Goal: Task Accomplishment & Management: Use online tool/utility

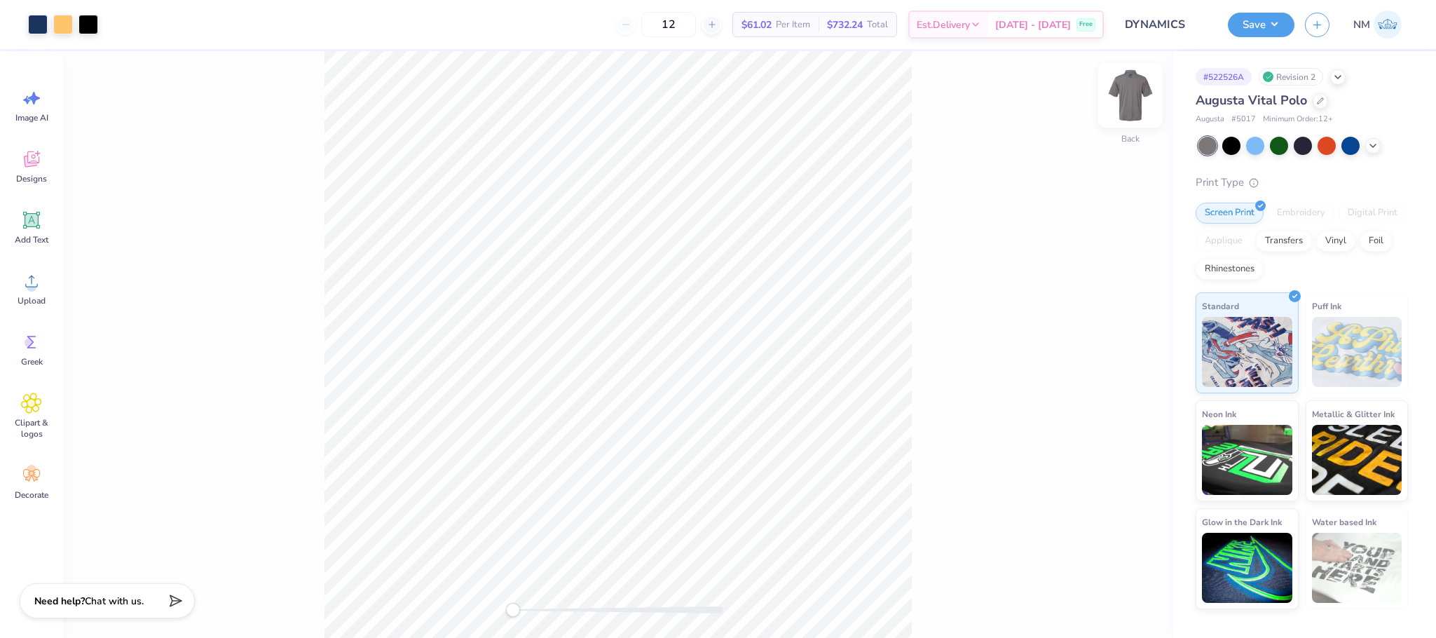
click at [1128, 82] on img at bounding box center [1131, 95] width 56 height 56
click at [1127, 87] on img at bounding box center [1131, 95] width 56 height 56
click at [696, 21] on input "12" at bounding box center [668, 24] width 55 height 25
type input "1"
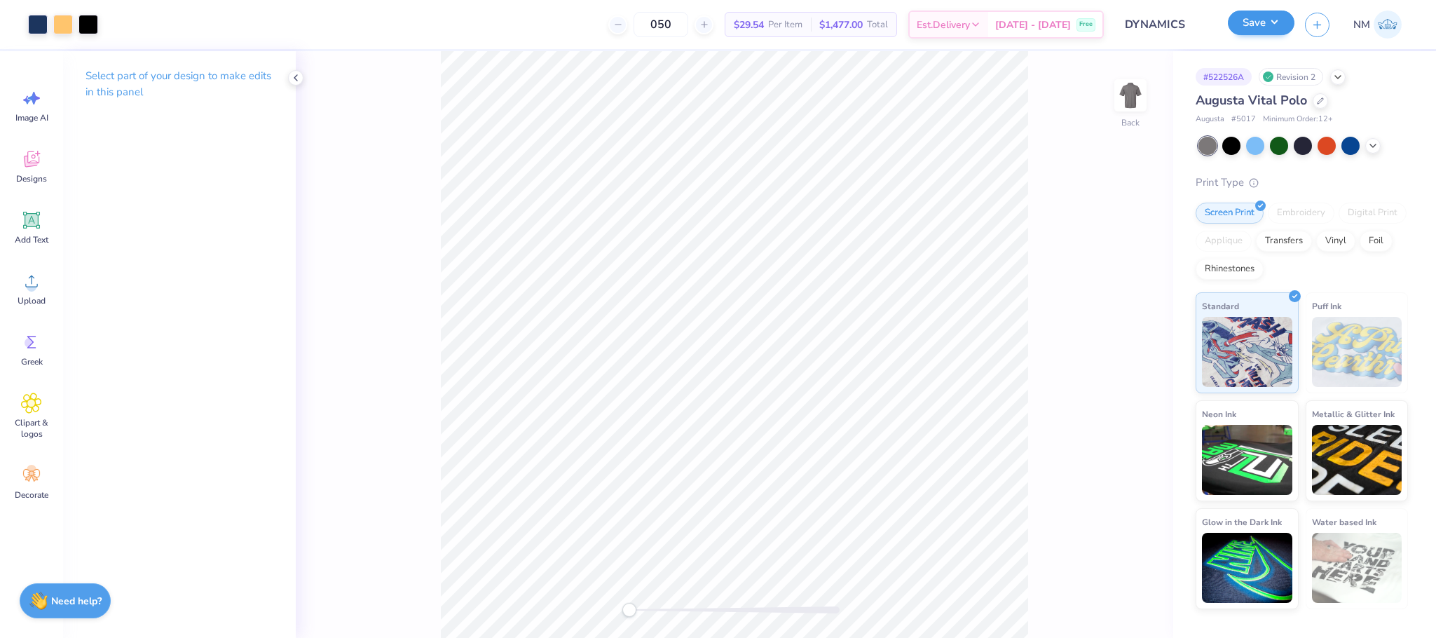
type input "050"
click at [1260, 21] on button "Save" at bounding box center [1261, 23] width 67 height 25
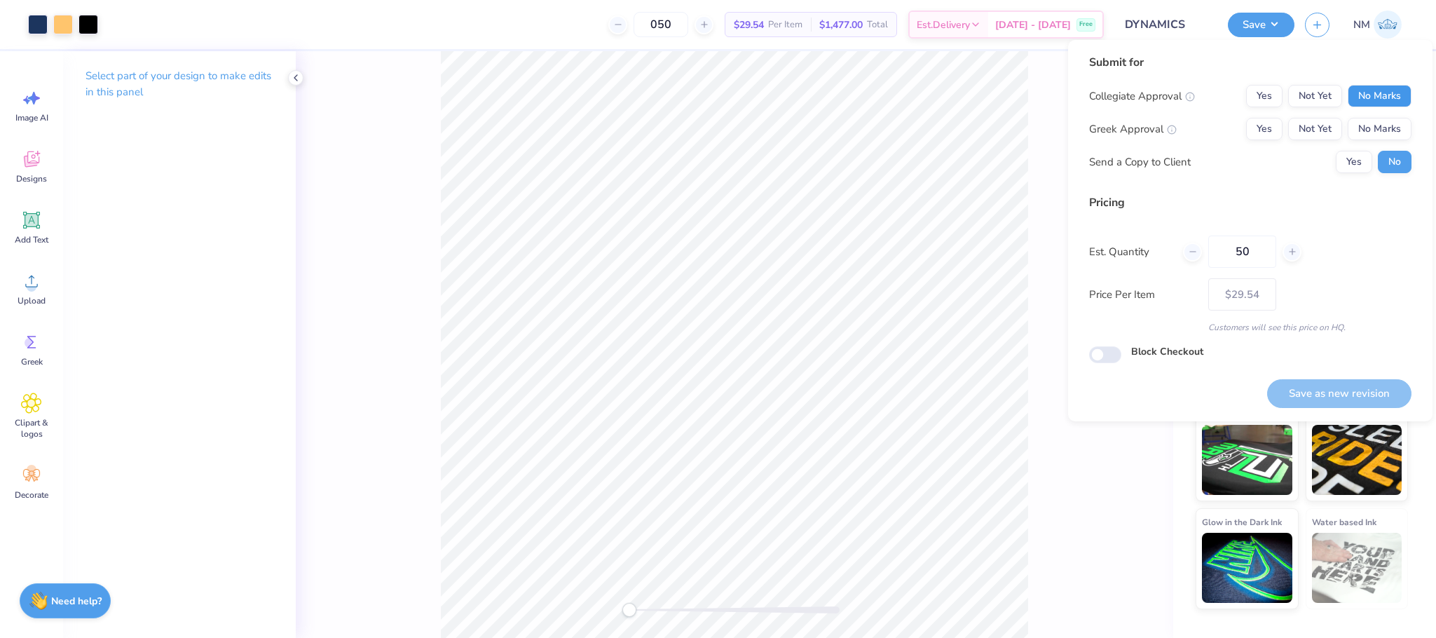
click at [1382, 93] on button "No Marks" at bounding box center [1380, 96] width 64 height 22
click at [1377, 122] on button "No Marks" at bounding box center [1380, 129] width 64 height 22
click at [1360, 374] on div "Save as new revision" at bounding box center [1339, 385] width 144 height 44
click at [1358, 383] on button "Save as new revision" at bounding box center [1339, 393] width 144 height 29
type input "$29.54"
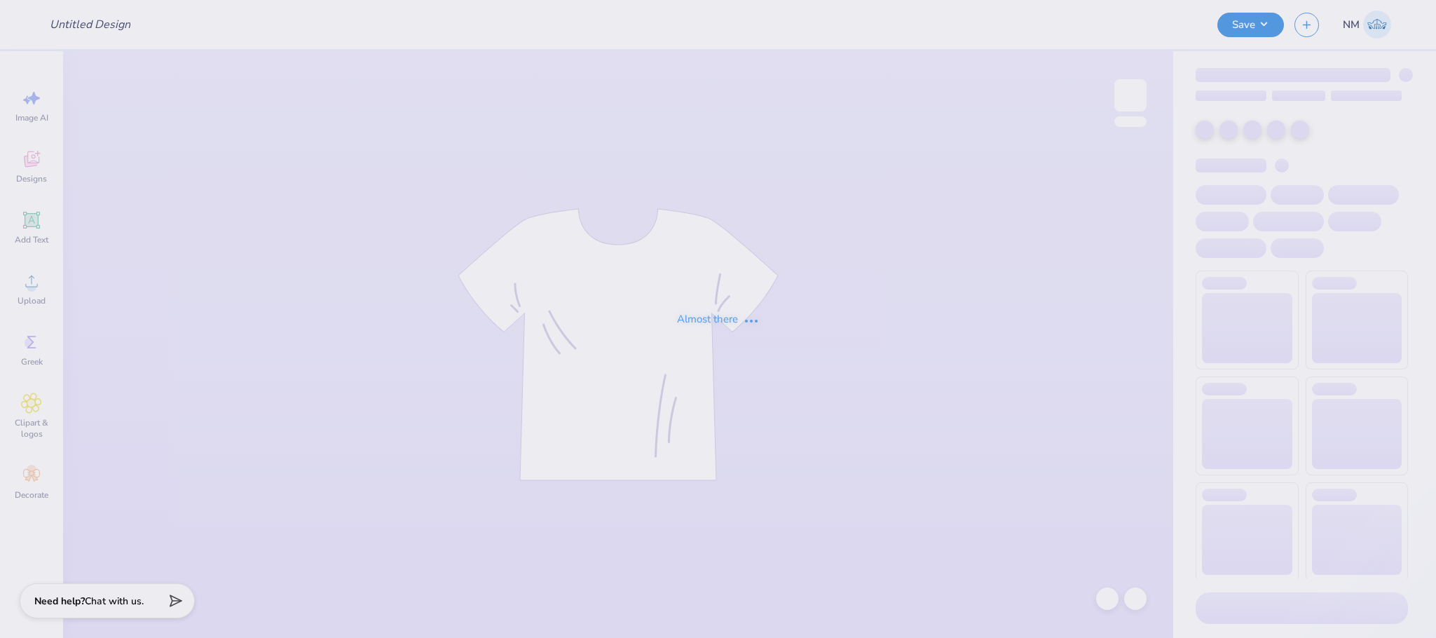
type input "Cottage"
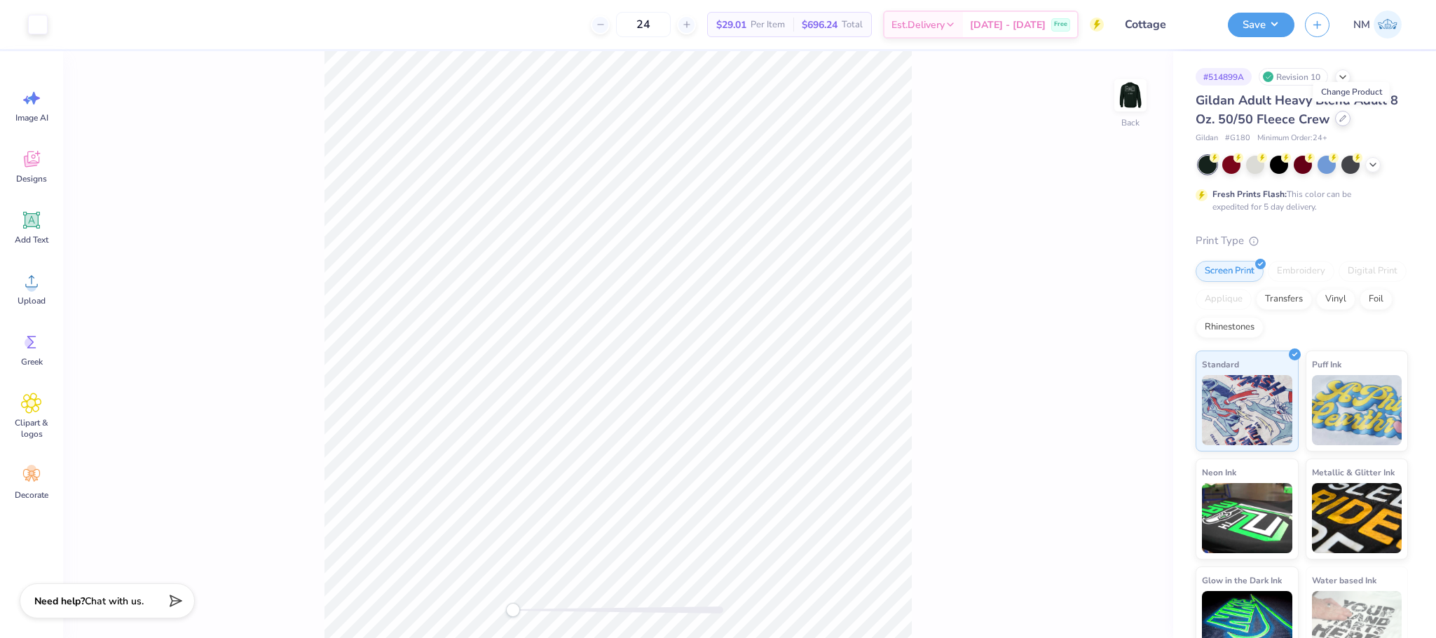
click at [1351, 116] on div at bounding box center [1342, 118] width 15 height 15
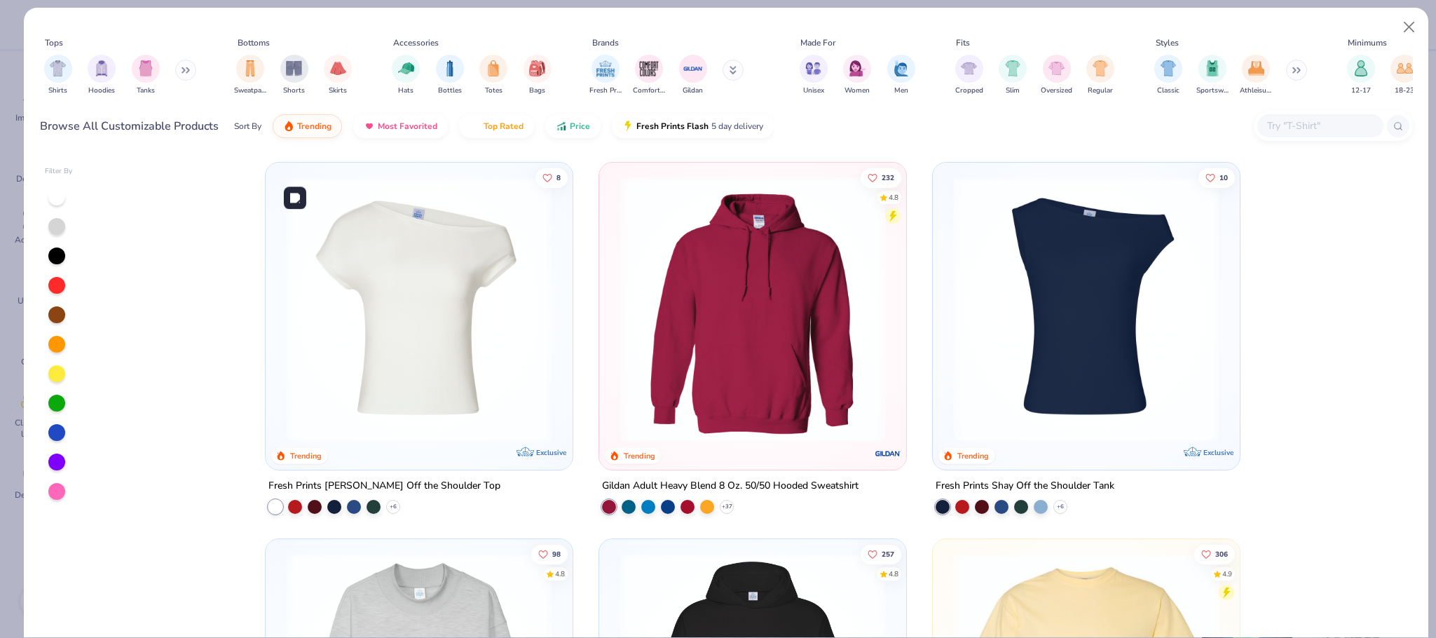
click at [465, 337] on img at bounding box center [419, 309] width 279 height 265
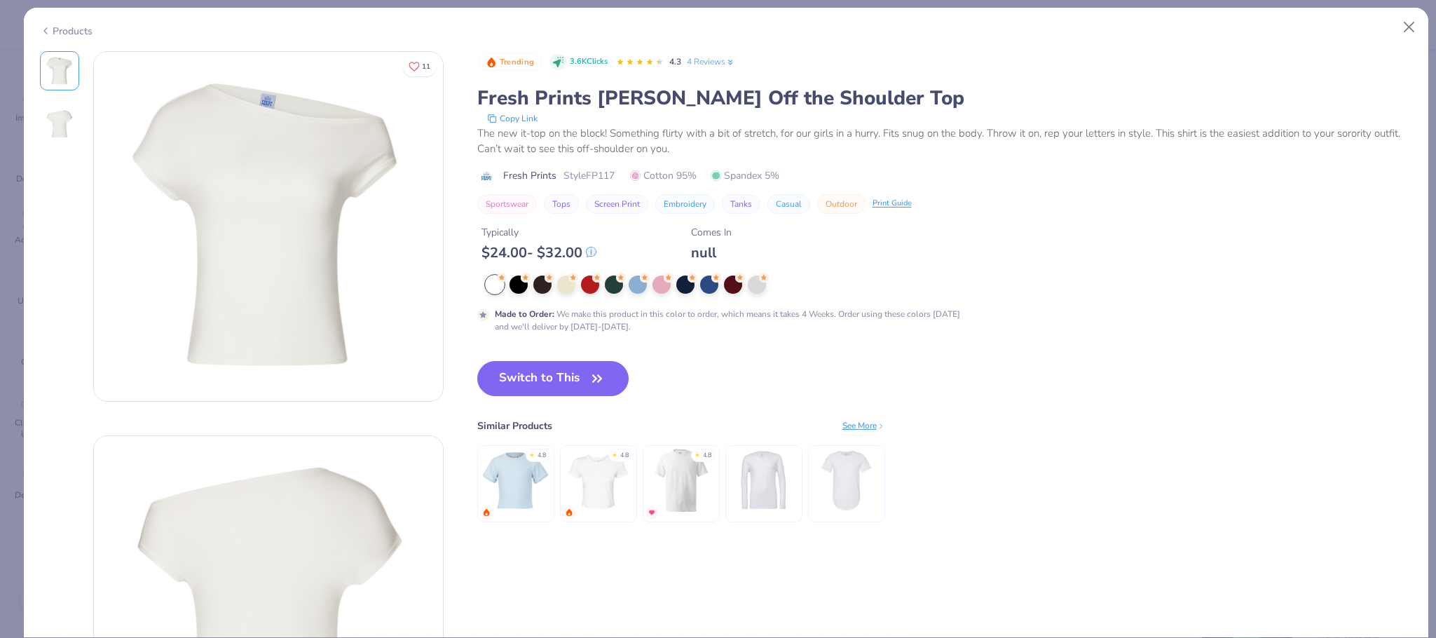
click at [53, 34] on div "Products" at bounding box center [66, 31] width 53 height 15
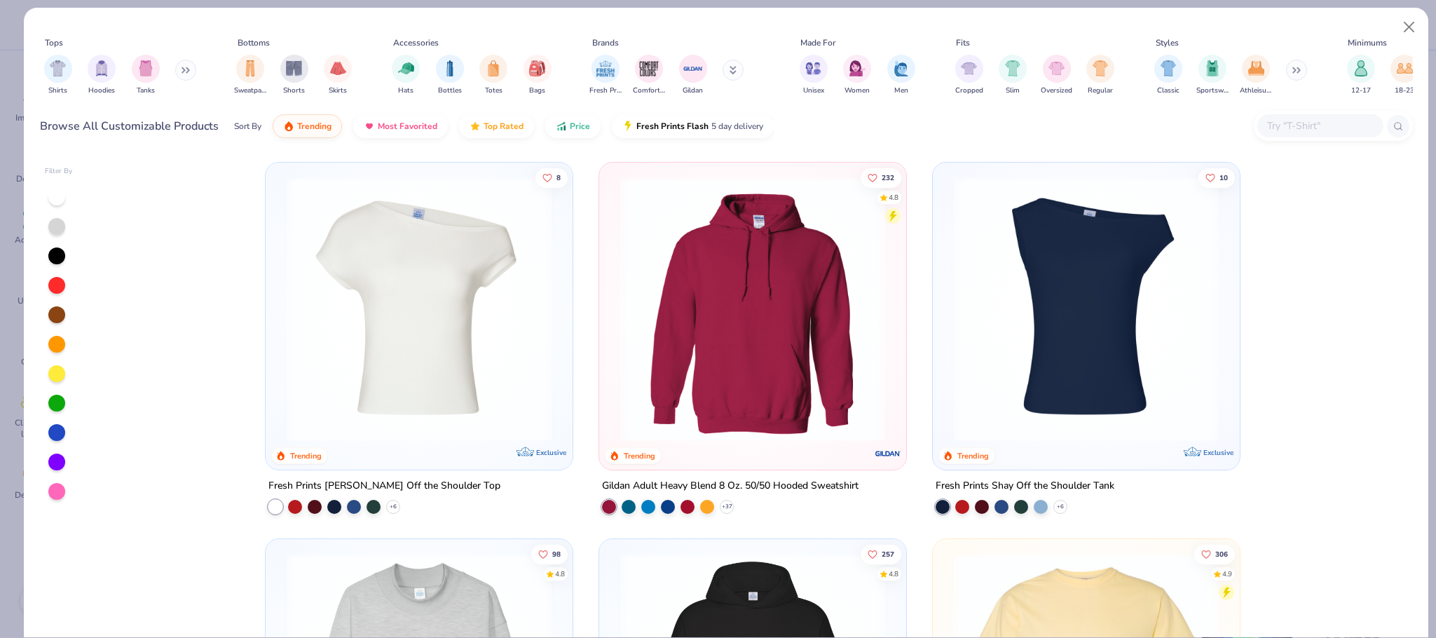
click at [1281, 127] on input "text" at bounding box center [1320, 126] width 108 height 16
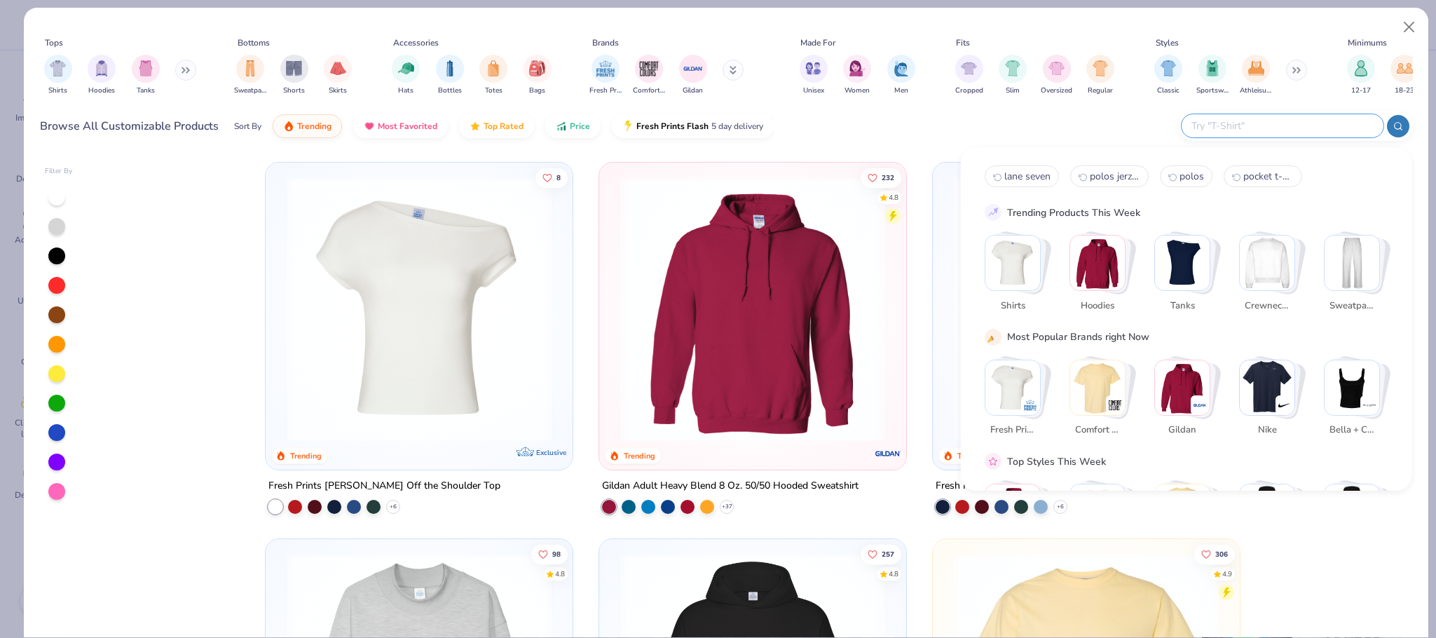
type input "["
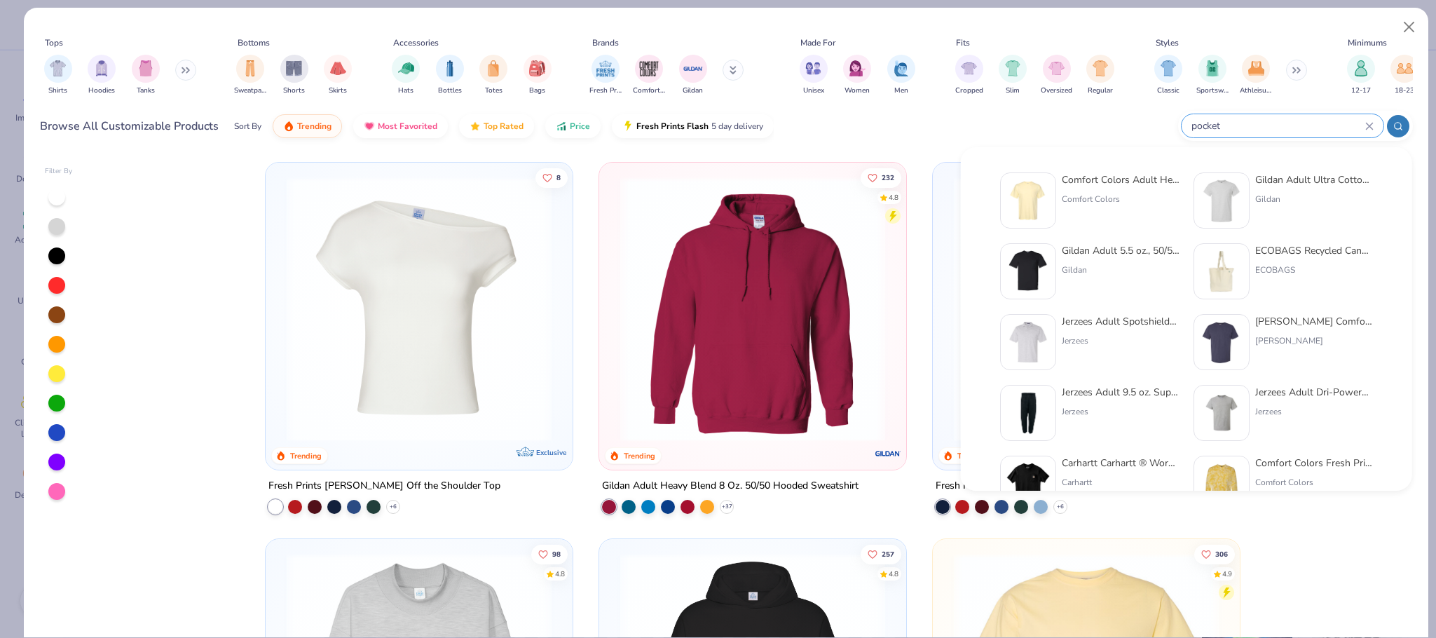
click at [1393, 122] on icon at bounding box center [1398, 126] width 10 height 10
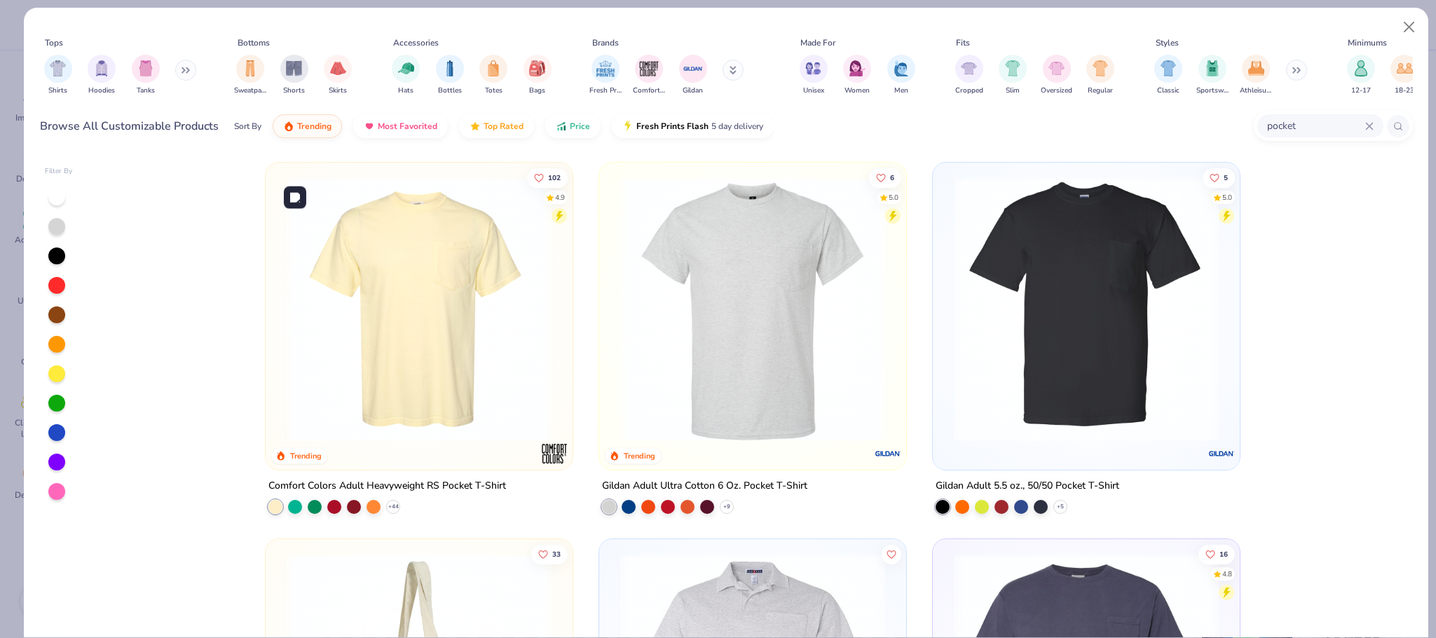
type input "pocket"
click at [398, 337] on img at bounding box center [419, 309] width 279 height 265
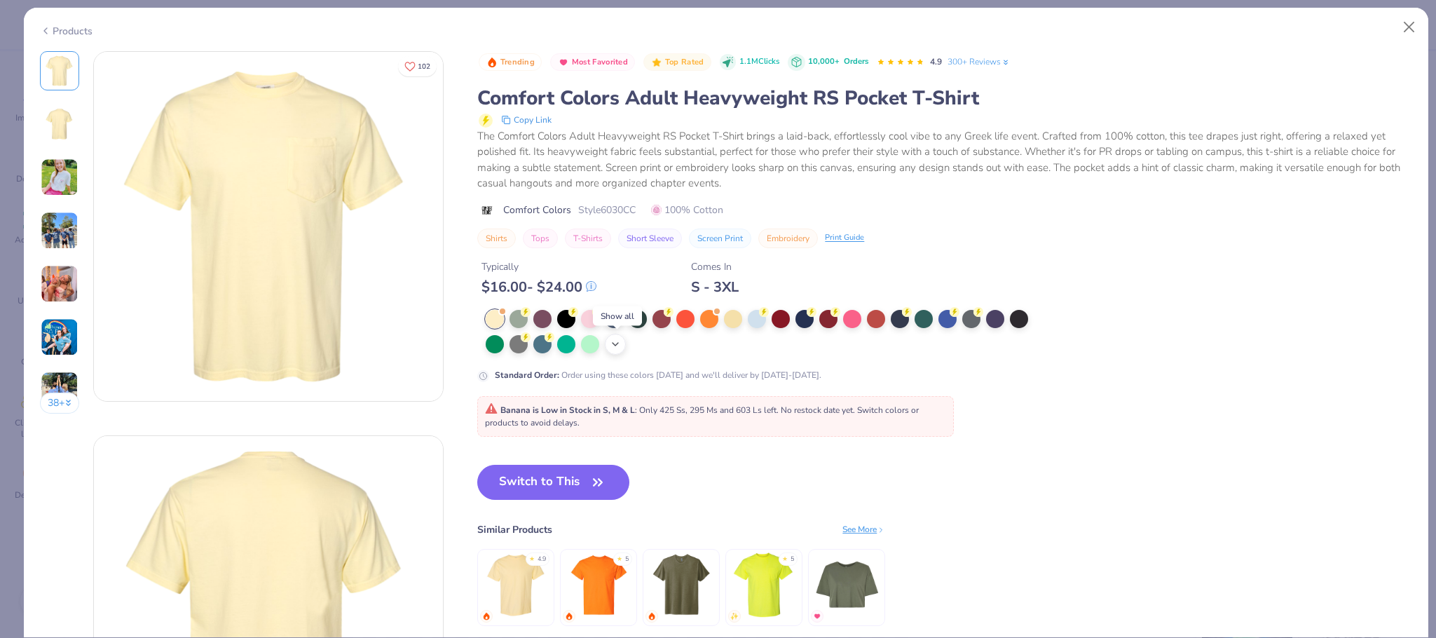
click at [618, 346] on polyline at bounding box center [616, 344] width 6 height 3
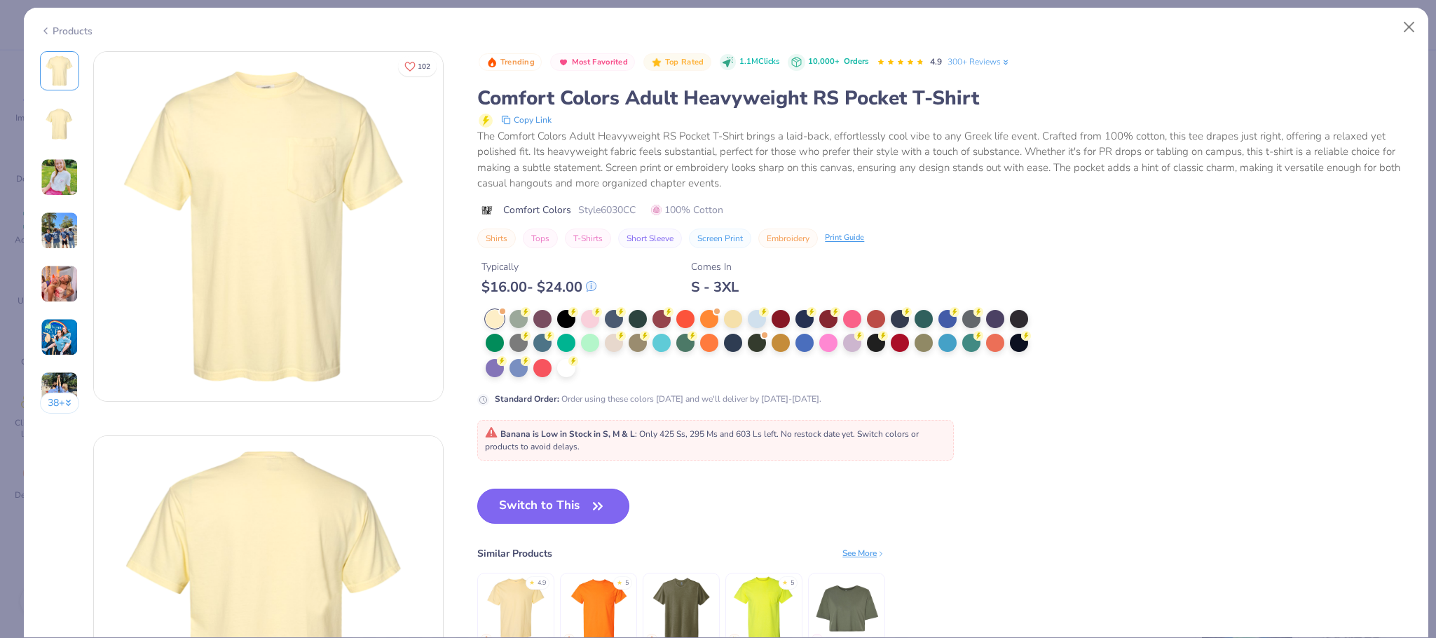
click at [554, 503] on button "Switch to This" at bounding box center [553, 506] width 152 height 35
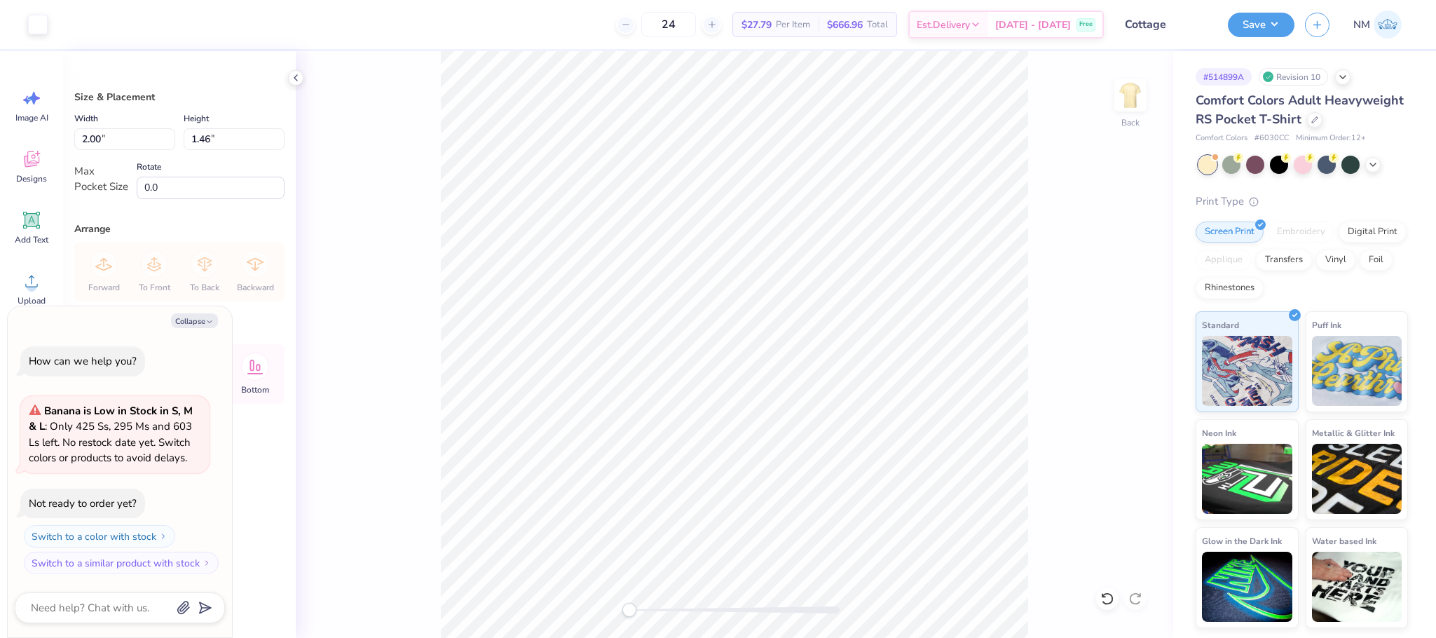
type textarea "x"
type input "2.71"
type input "1.98"
type textarea "x"
type input "3.39"
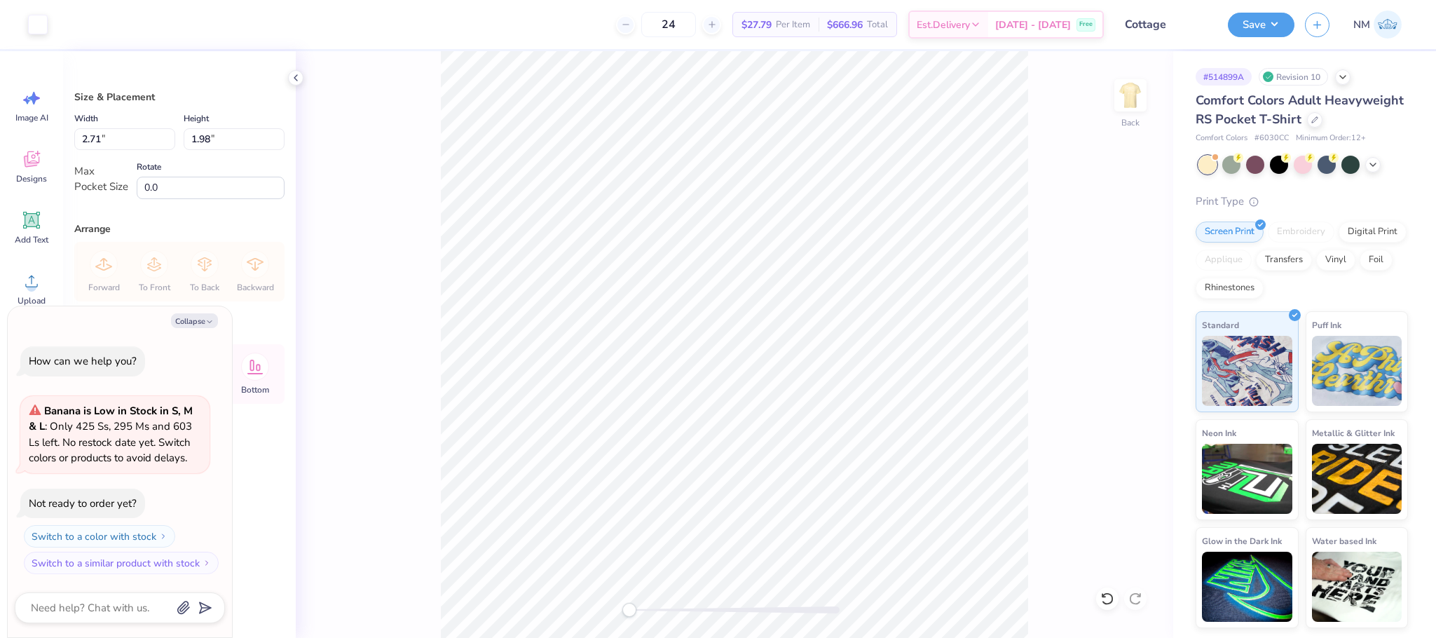
type input "2.48"
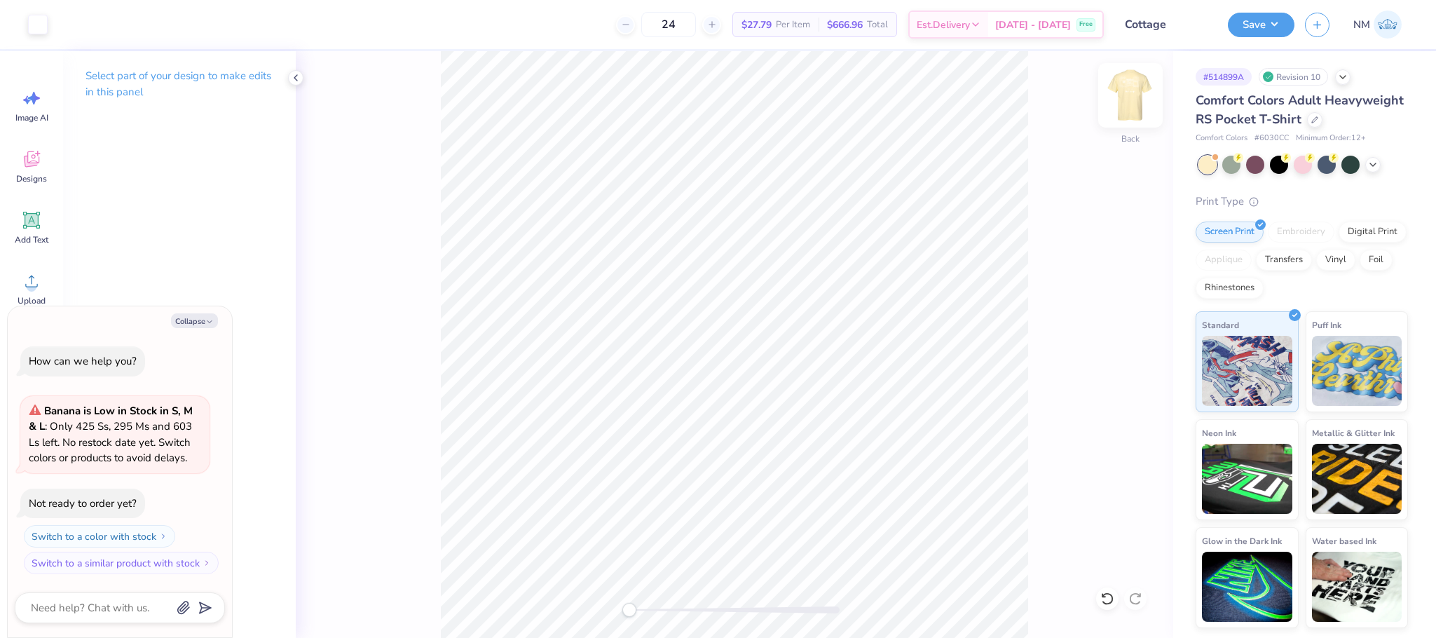
click at [1136, 103] on img at bounding box center [1131, 95] width 56 height 56
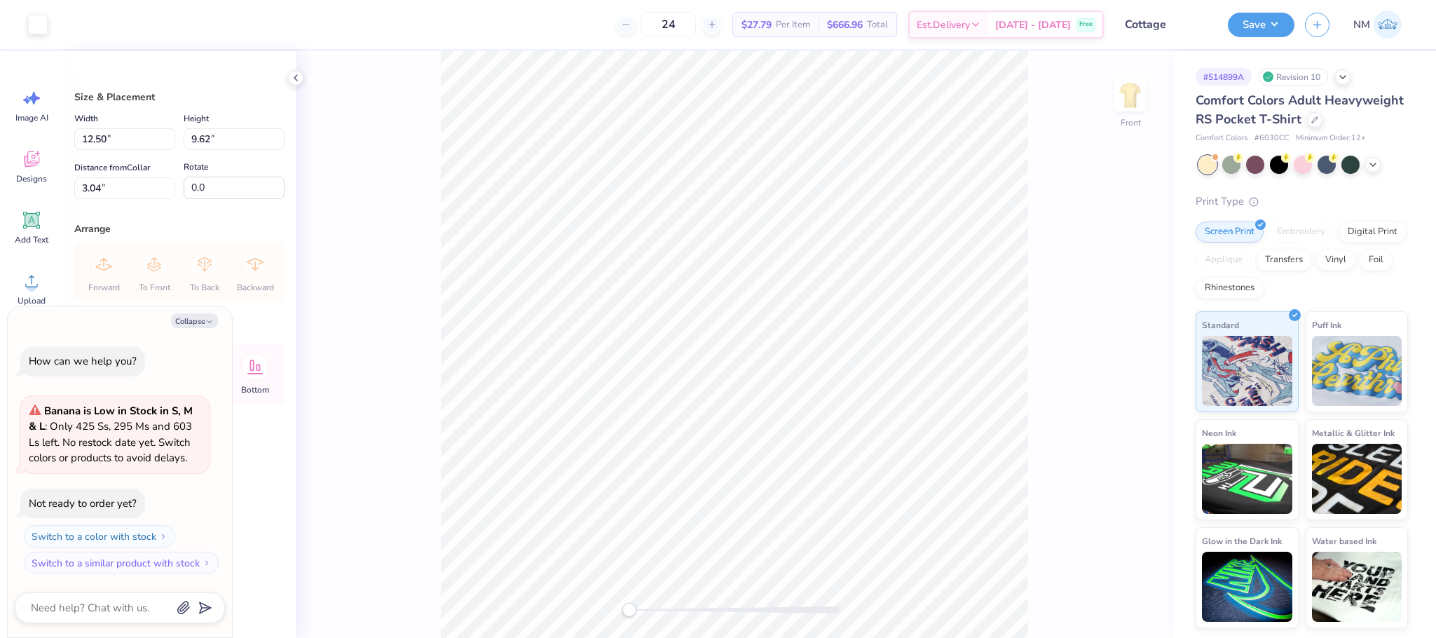
type textarea "x"
type input "3.00"
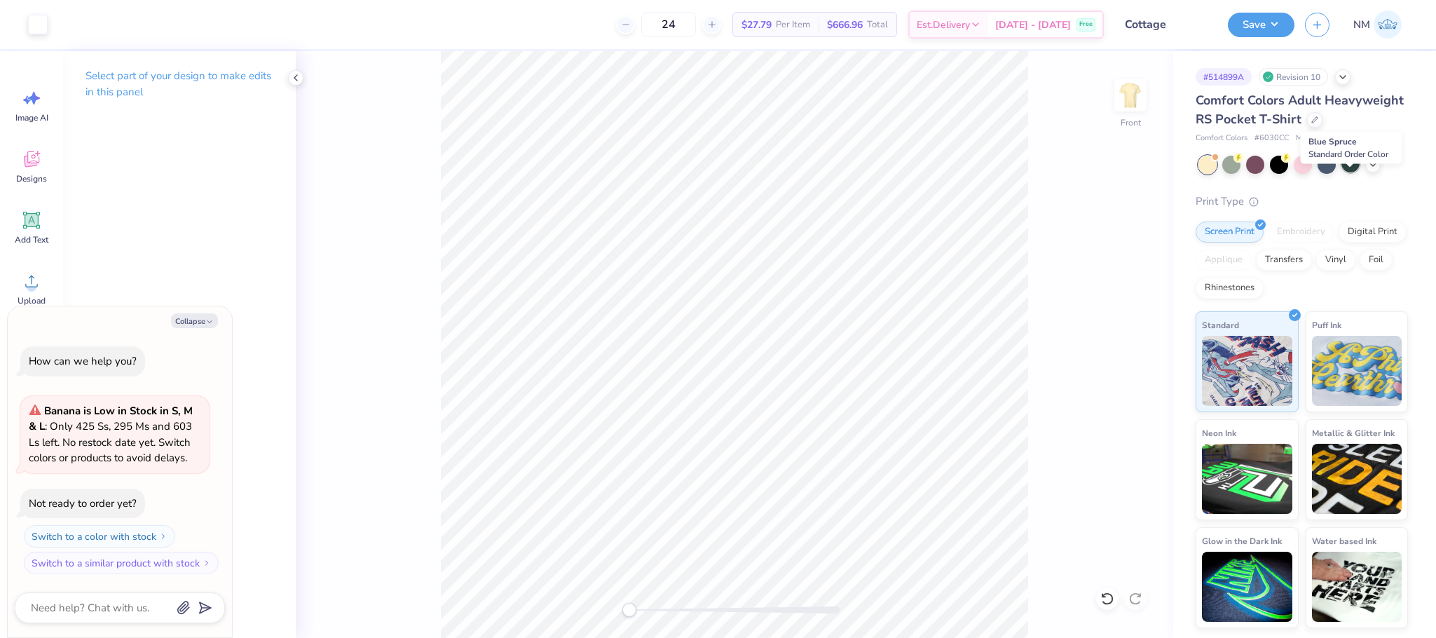
click at [1352, 172] on div at bounding box center [1351, 163] width 18 height 18
click at [1133, 86] on img at bounding box center [1131, 95] width 56 height 56
click at [1252, 32] on button "Save" at bounding box center [1261, 23] width 67 height 25
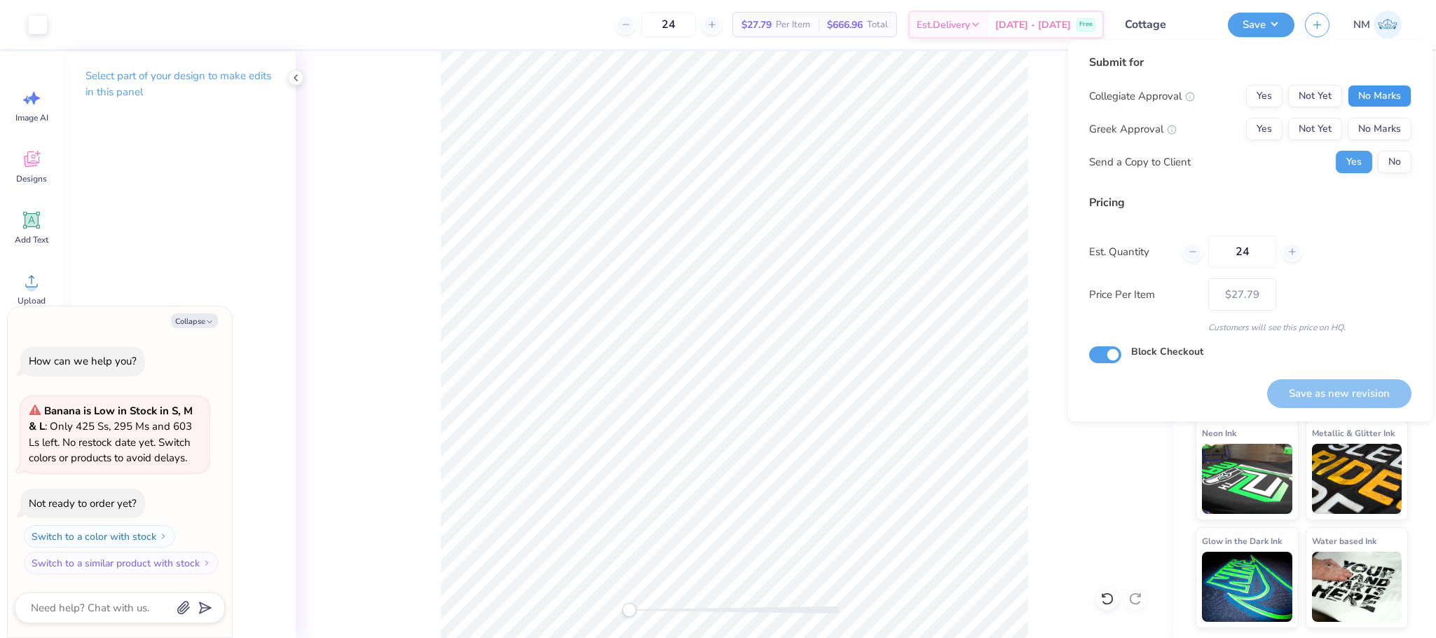
click at [1371, 87] on button "No Marks" at bounding box center [1380, 96] width 64 height 22
click at [1384, 112] on div "Collegiate Approval Yes Not Yet No Marks Greek Approval Yes Not Yet No Marks Se…" at bounding box center [1250, 129] width 322 height 88
click at [1386, 120] on button "No Marks" at bounding box center [1380, 129] width 64 height 22
click at [1398, 148] on div "Collegiate Approval Yes Not Yet No Marks Greek Approval Yes Not Yet No Marks Se…" at bounding box center [1250, 129] width 322 height 88
click at [1398, 149] on div "Collegiate Approval Yes Not Yet No Marks Greek Approval Yes Not Yet No Marks Se…" at bounding box center [1250, 129] width 322 height 88
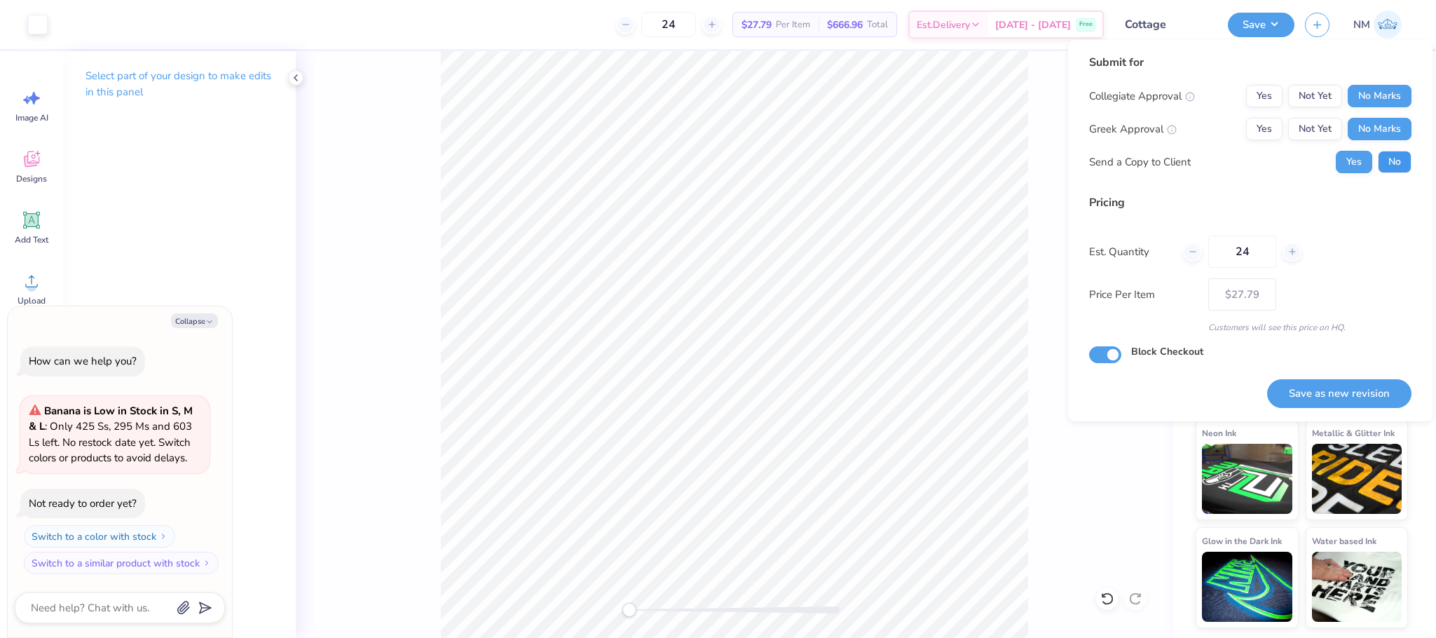
click at [1400, 158] on button "No" at bounding box center [1395, 162] width 34 height 22
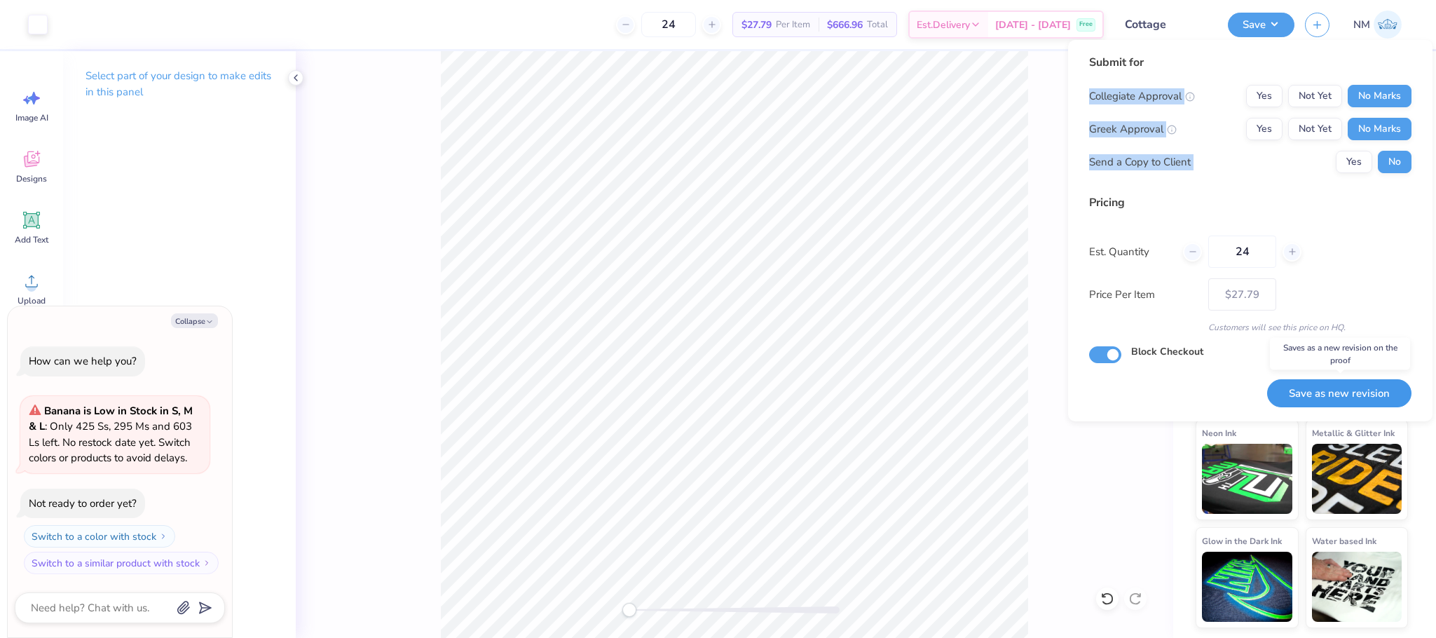
click at [1367, 387] on button "Save as new revision" at bounding box center [1339, 393] width 144 height 29
type textarea "x"
type input "– –"
type textarea "x"
type input "$27.79"
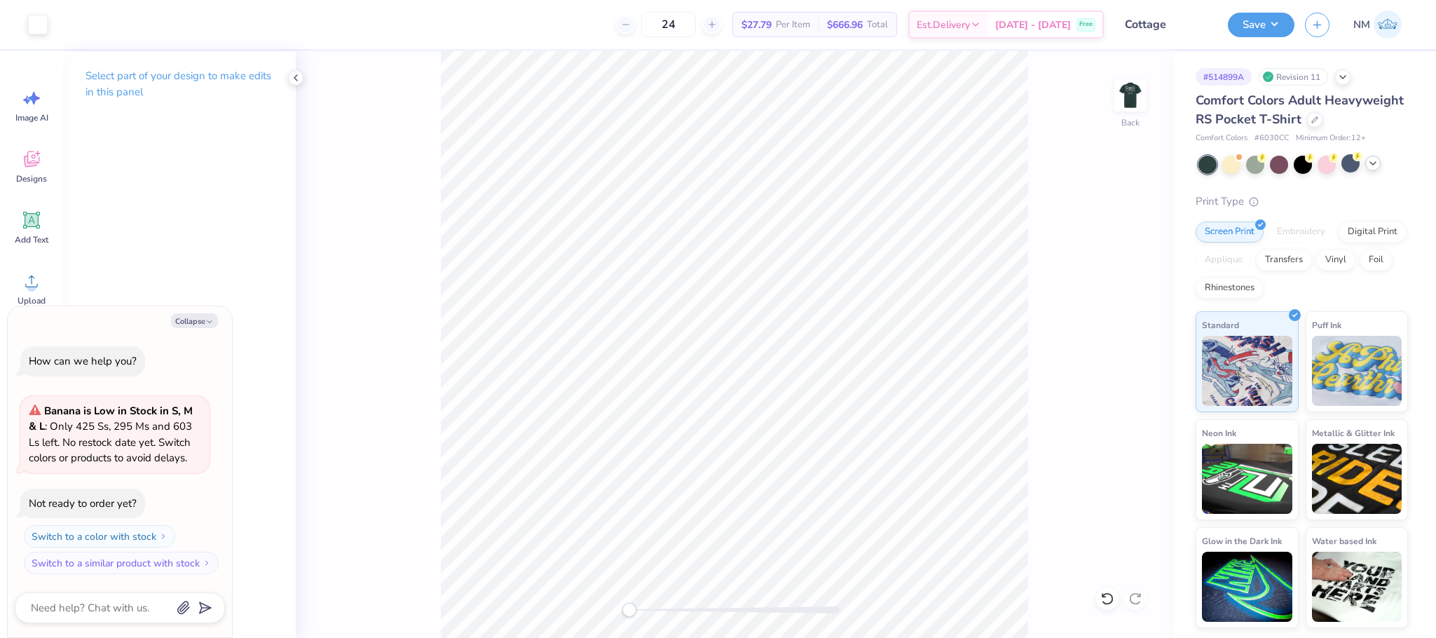
click at [1372, 169] on icon at bounding box center [1372, 163] width 11 height 11
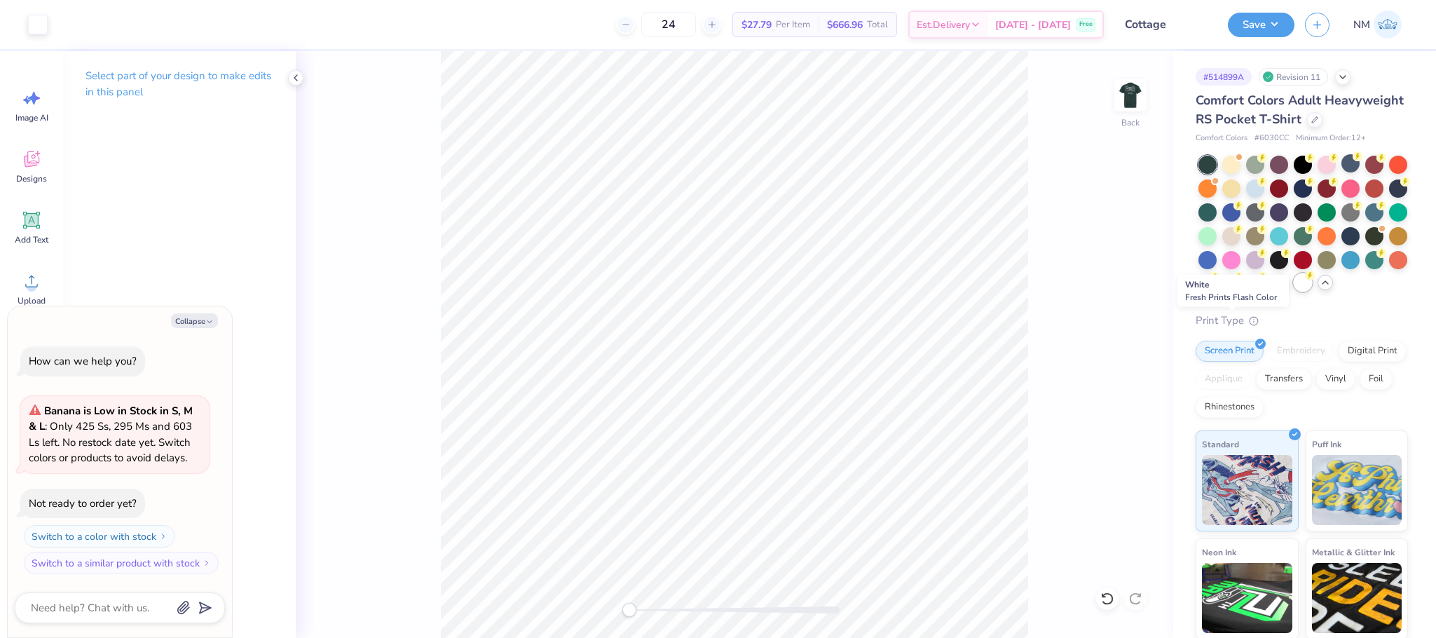
click at [1294, 292] on div at bounding box center [1303, 282] width 18 height 18
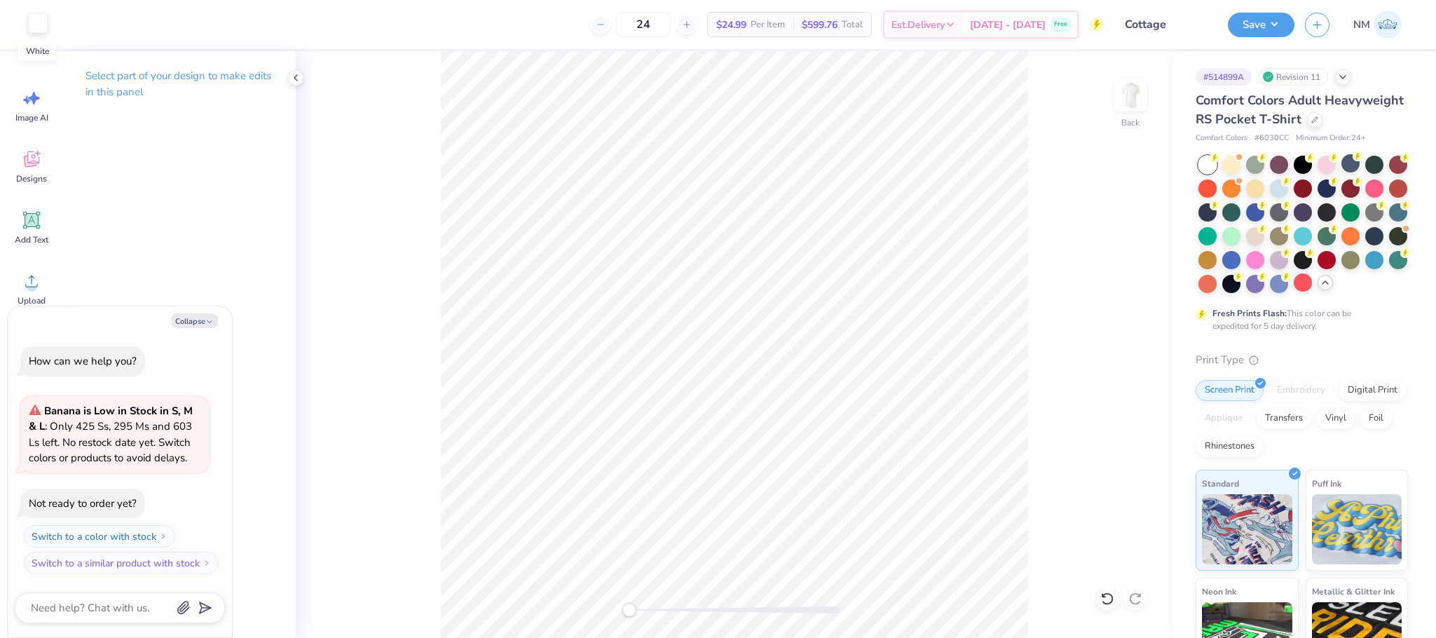
click at [36, 29] on div at bounding box center [38, 23] width 20 height 20
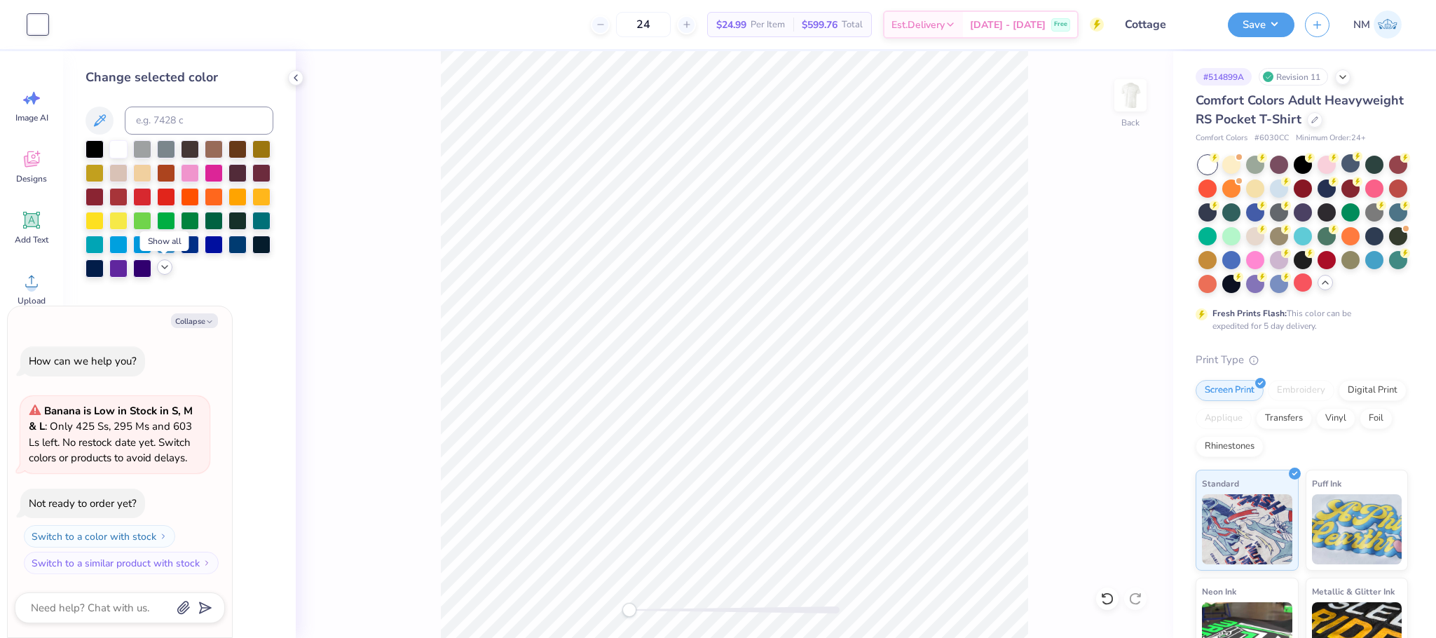
click at [168, 265] on icon at bounding box center [164, 266] width 11 height 11
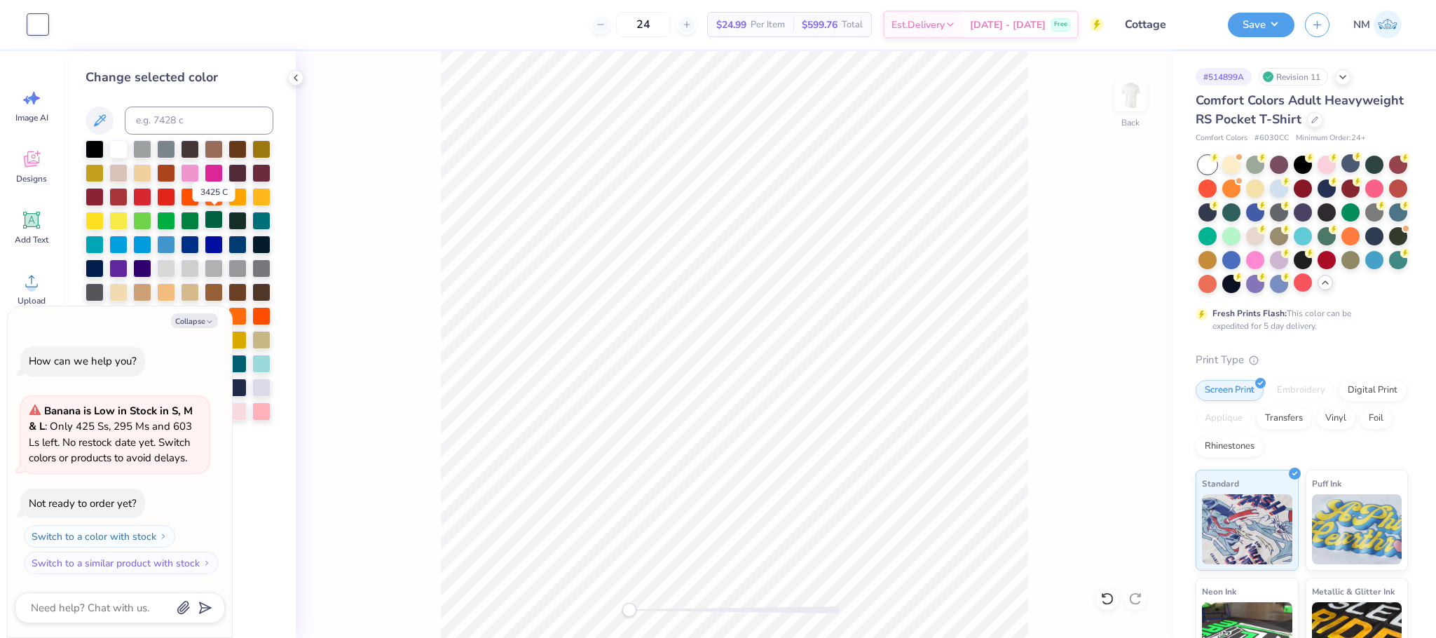
click at [214, 214] on div at bounding box center [214, 219] width 18 height 18
click at [190, 318] on button "Collapse" at bounding box center [194, 320] width 47 height 15
type textarea "x"
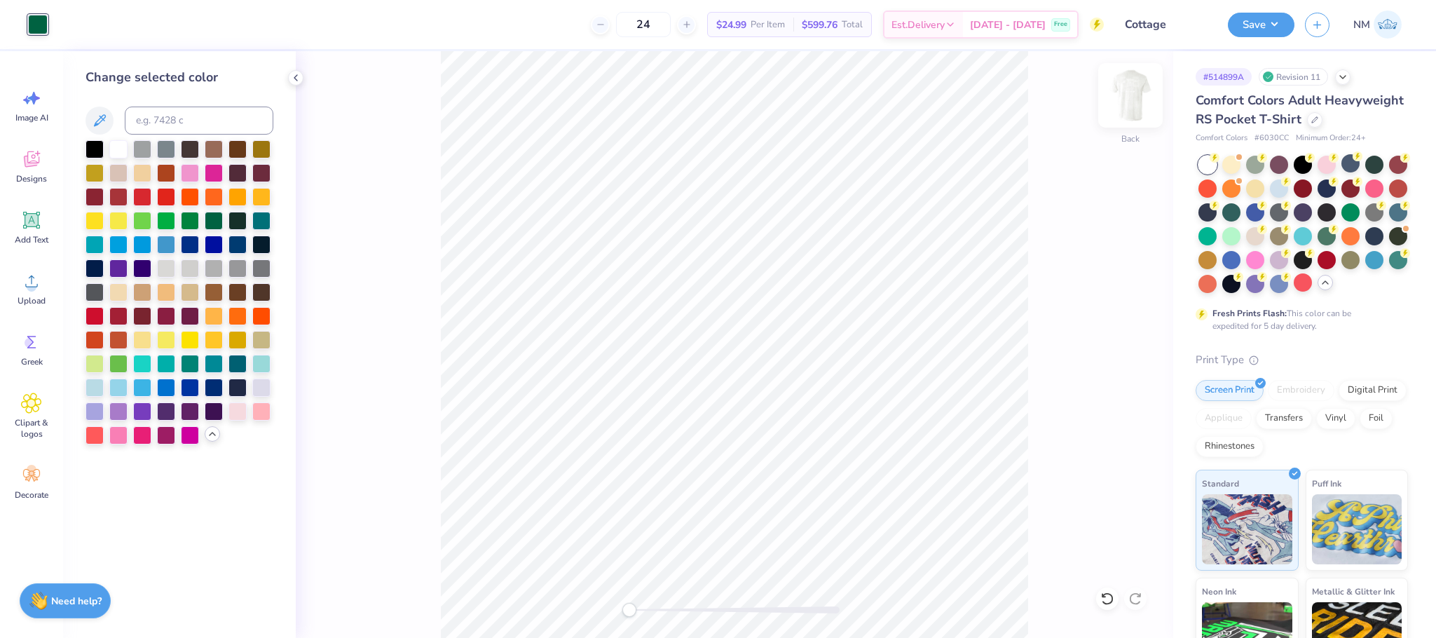
click at [1121, 87] on img at bounding box center [1131, 95] width 56 height 56
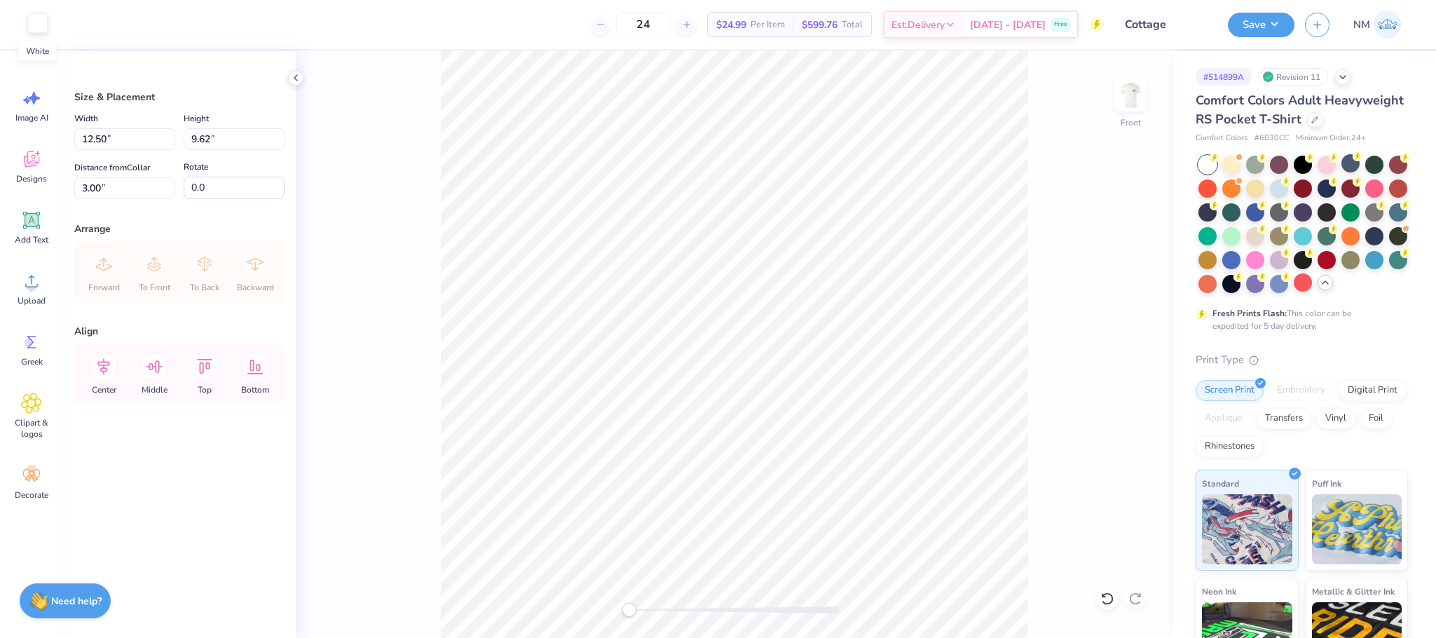
click at [46, 19] on div at bounding box center [38, 23] width 20 height 20
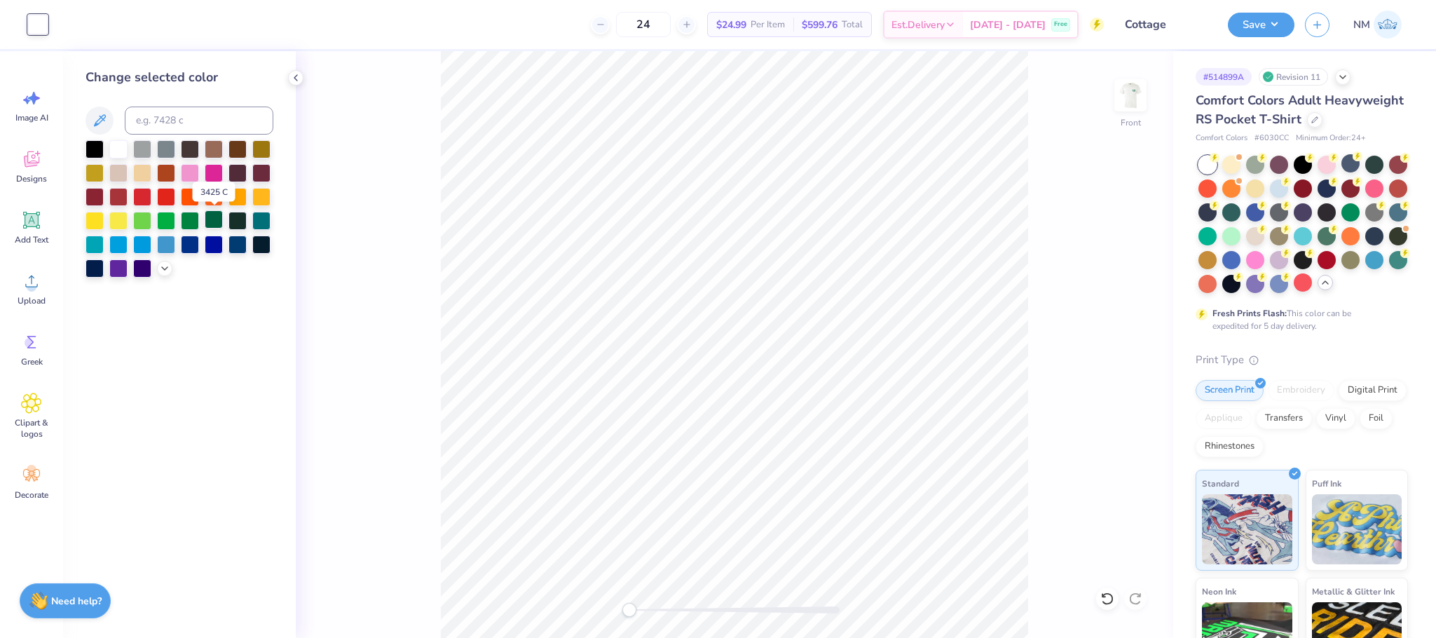
click at [219, 221] on div at bounding box center [214, 219] width 18 height 18
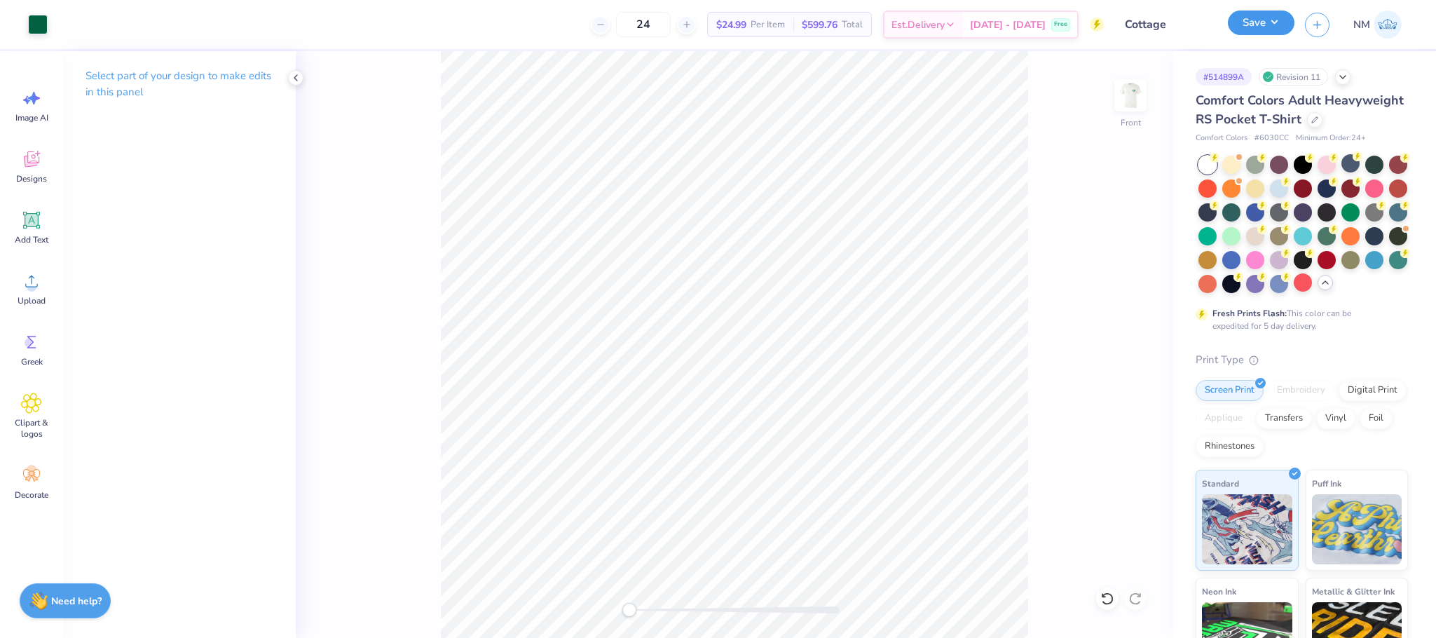
drag, startPoint x: 1258, startPoint y: 25, endPoint x: 1266, endPoint y: 29, distance: 8.8
click at [1260, 24] on button "Save" at bounding box center [1261, 23] width 67 height 25
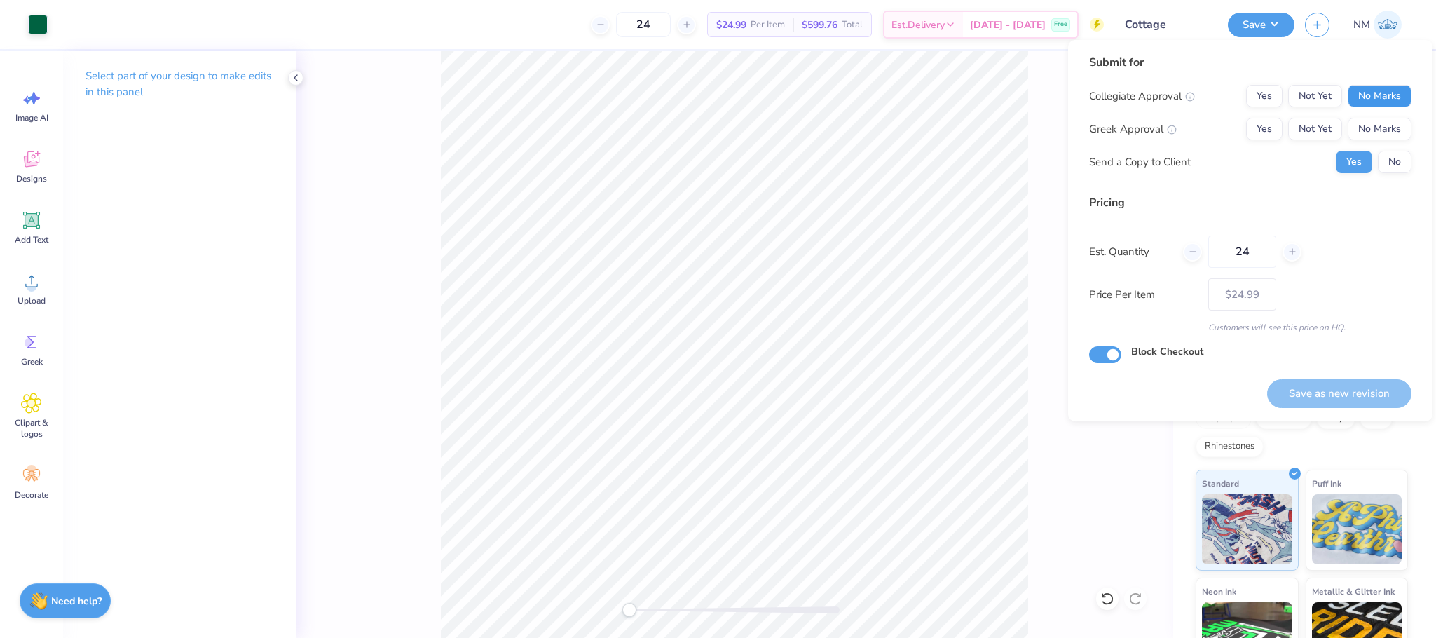
click at [1361, 88] on button "No Marks" at bounding box center [1380, 96] width 64 height 22
click at [1378, 125] on button "No Marks" at bounding box center [1380, 129] width 64 height 22
click at [1393, 158] on button "No" at bounding box center [1395, 162] width 34 height 22
click at [1369, 379] on button "Save as new revision" at bounding box center [1339, 393] width 144 height 29
type input "$24.99"
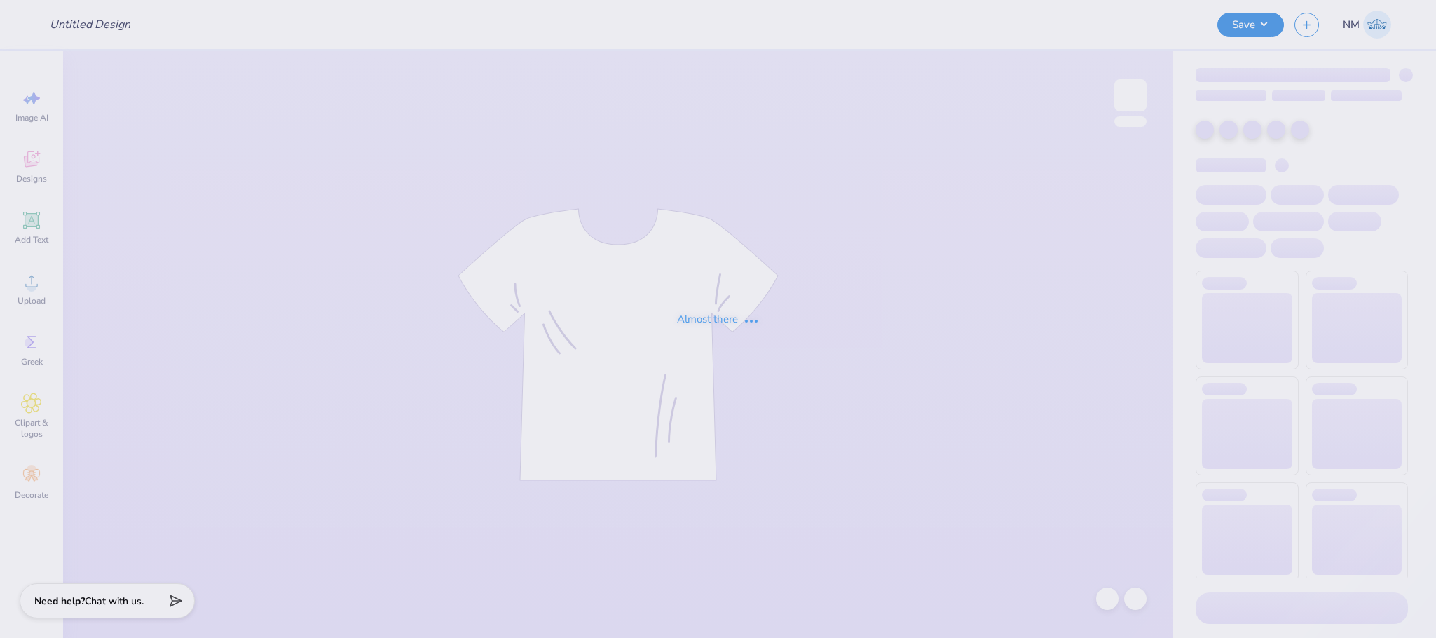
type input "KOA"
type input "50"
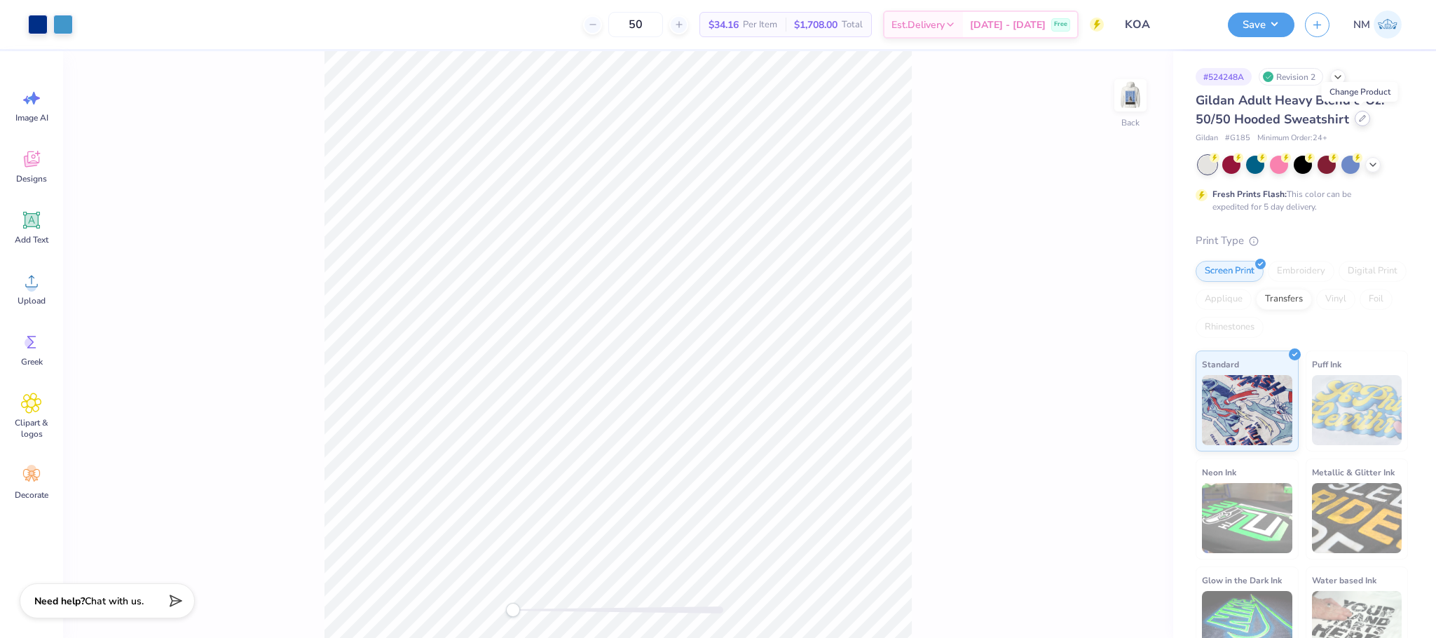
click at [1363, 123] on div at bounding box center [1362, 118] width 15 height 15
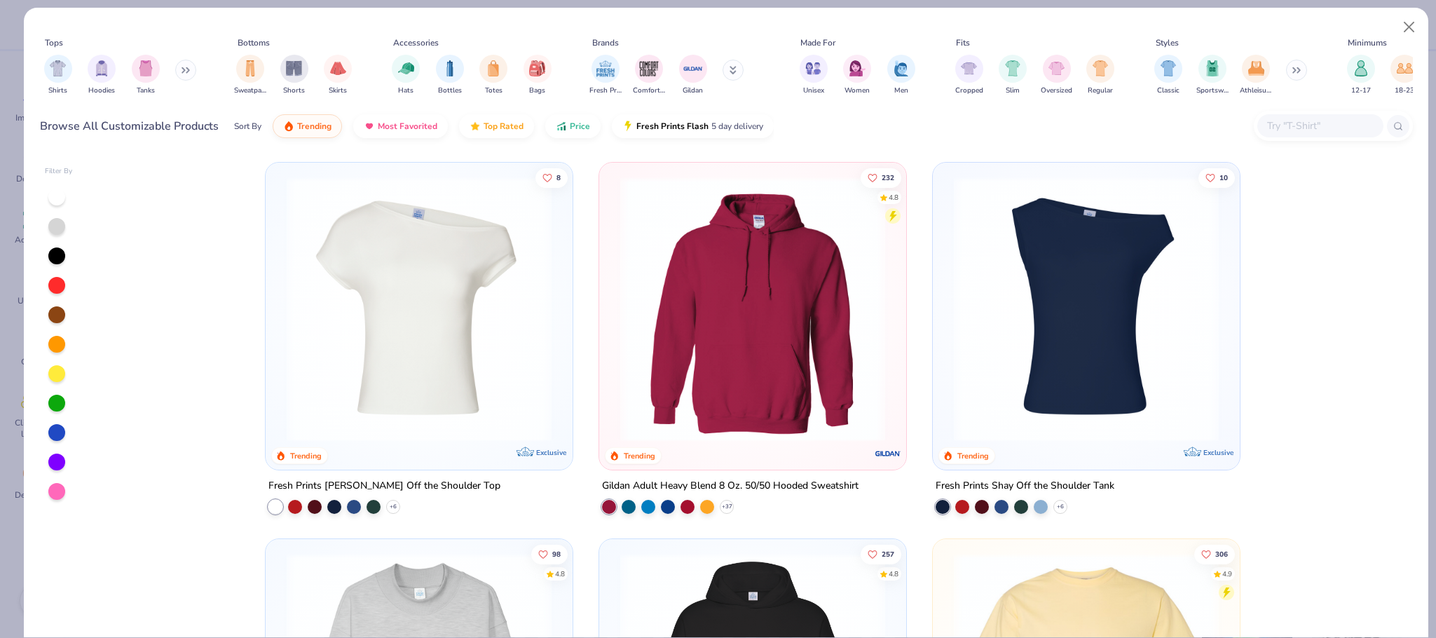
click at [185, 64] on button at bounding box center [185, 70] width 21 height 21
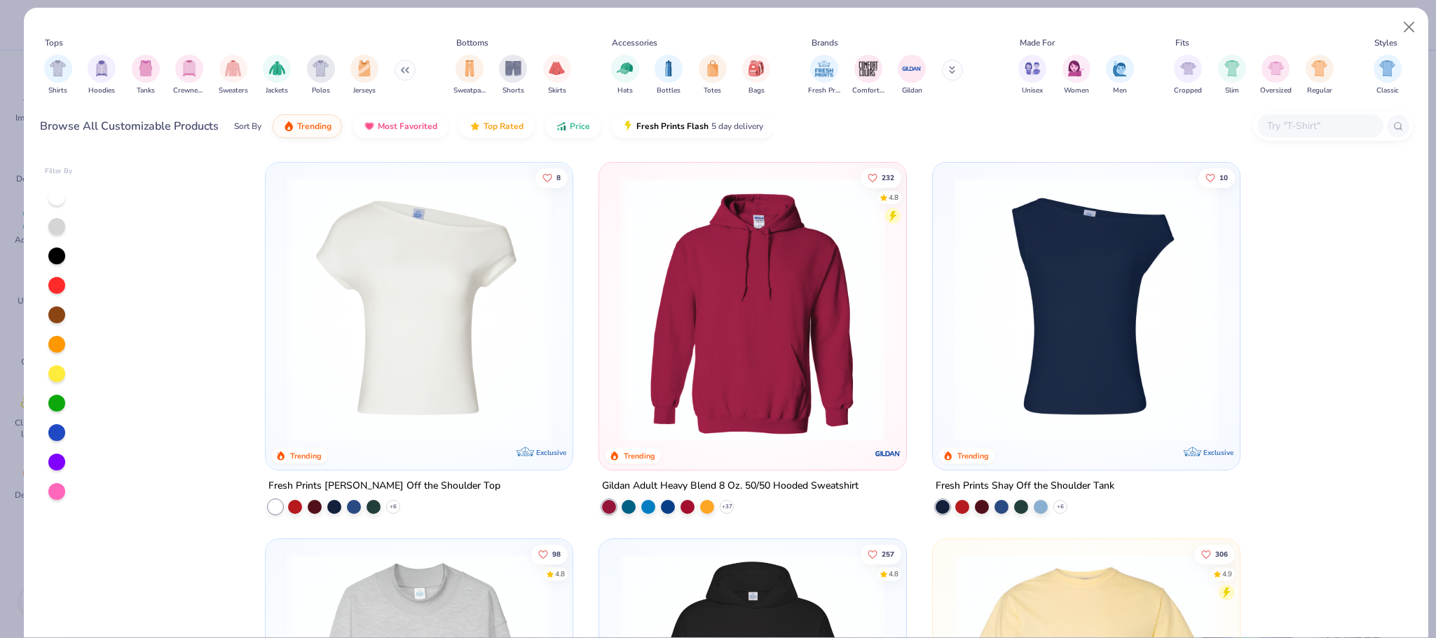
click at [1298, 131] on input "text" at bounding box center [1320, 126] width 108 height 16
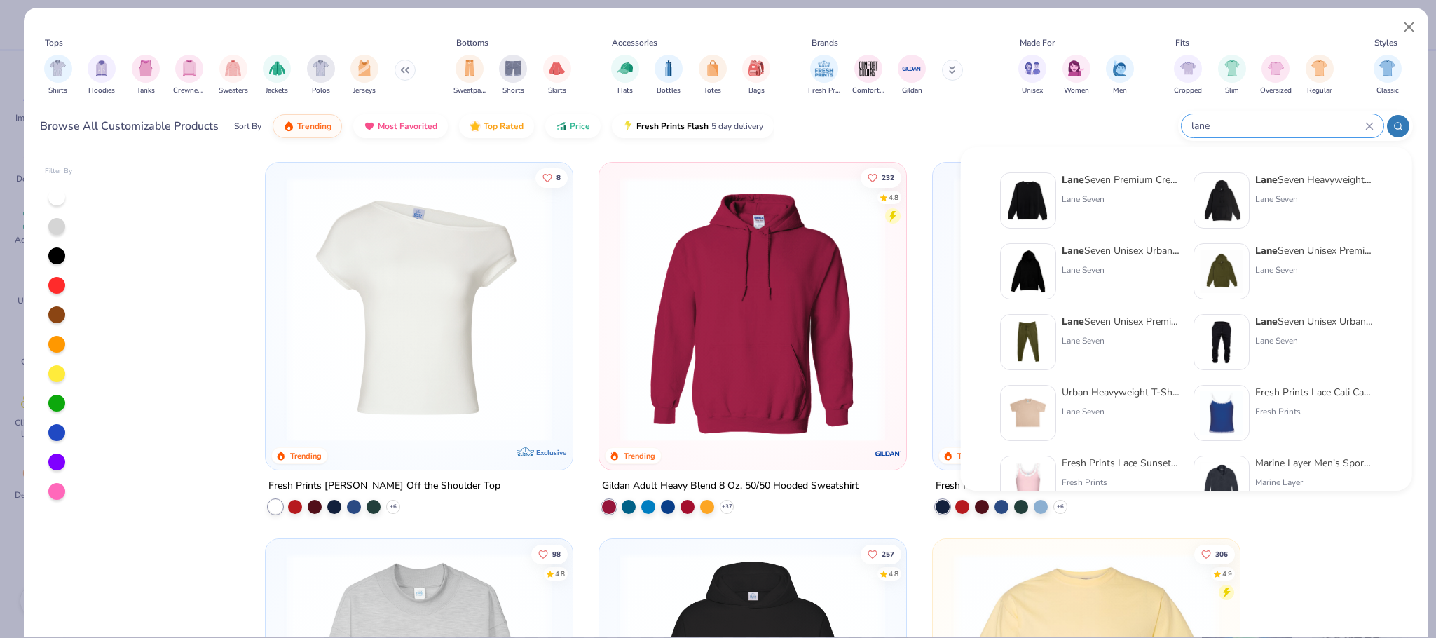
type input "lane"
click at [1117, 186] on div "Lane Seven Premium Crewneck Sweatshirt" at bounding box center [1121, 179] width 118 height 15
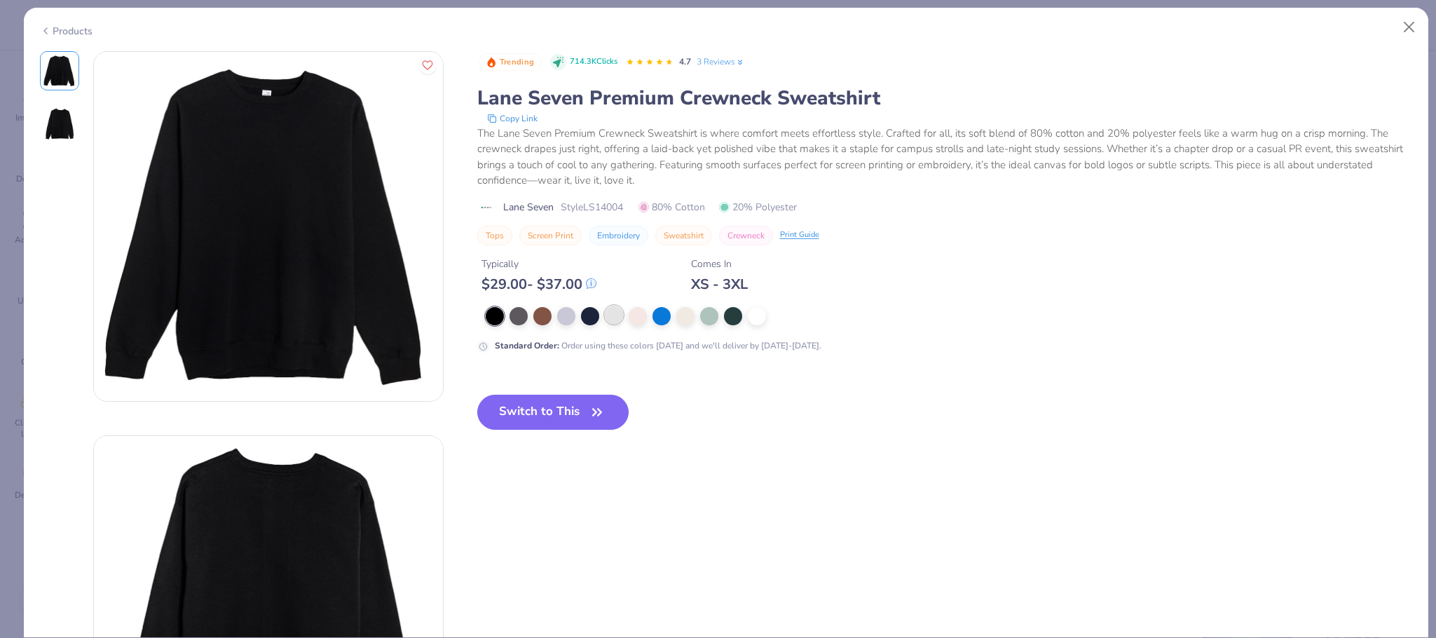
click at [608, 318] on div at bounding box center [614, 315] width 18 height 18
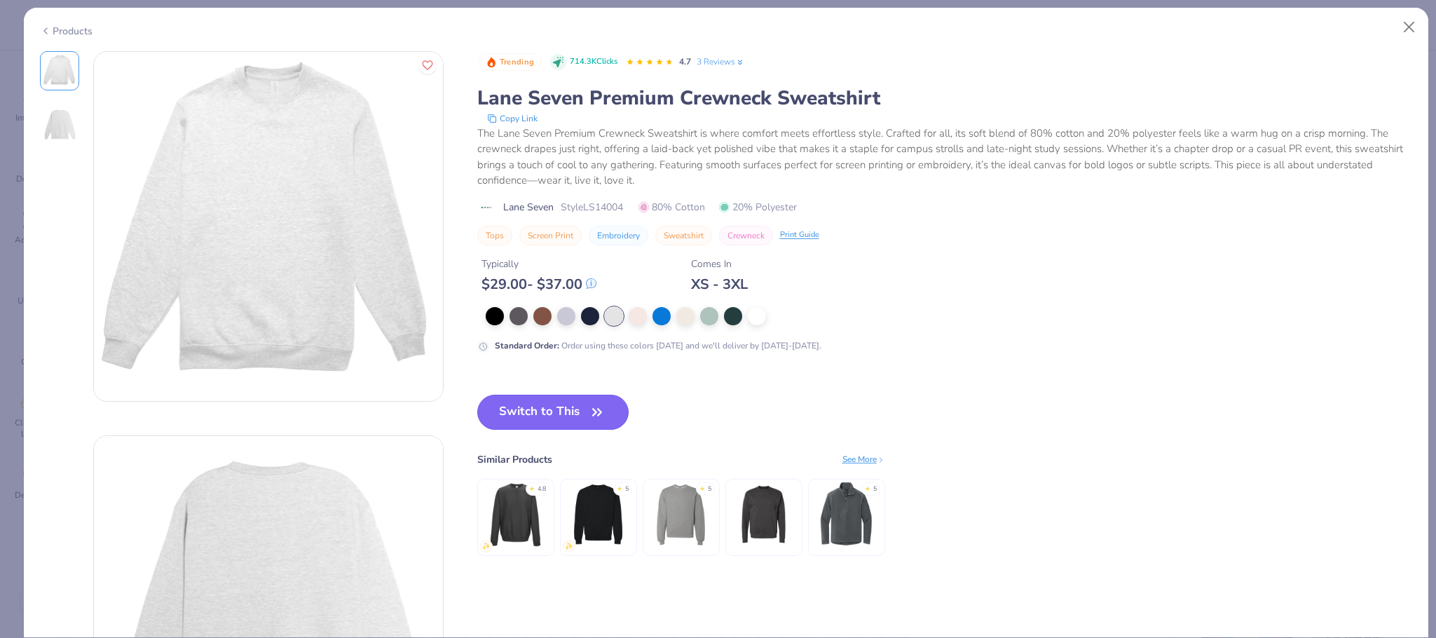
click at [562, 410] on button "Switch to This" at bounding box center [553, 412] width 152 height 35
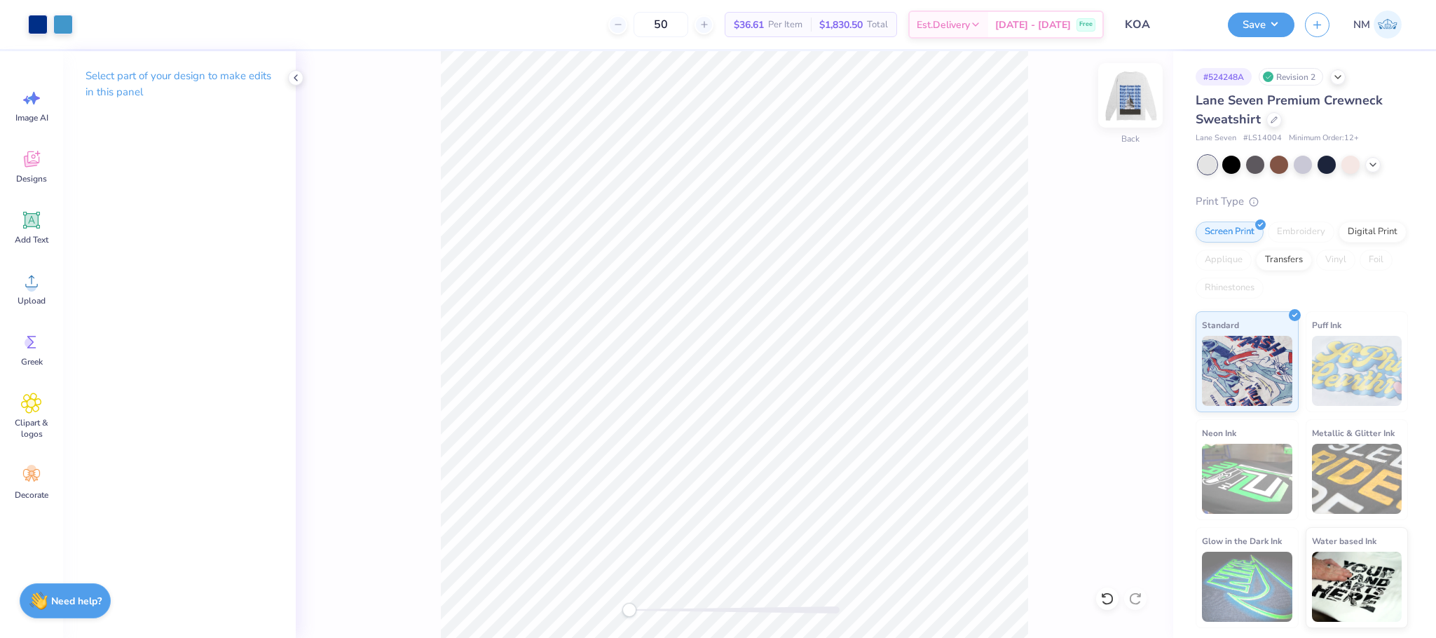
click at [1124, 103] on img at bounding box center [1131, 95] width 56 height 56
click at [84, 22] on div at bounding box center [89, 23] width 20 height 20
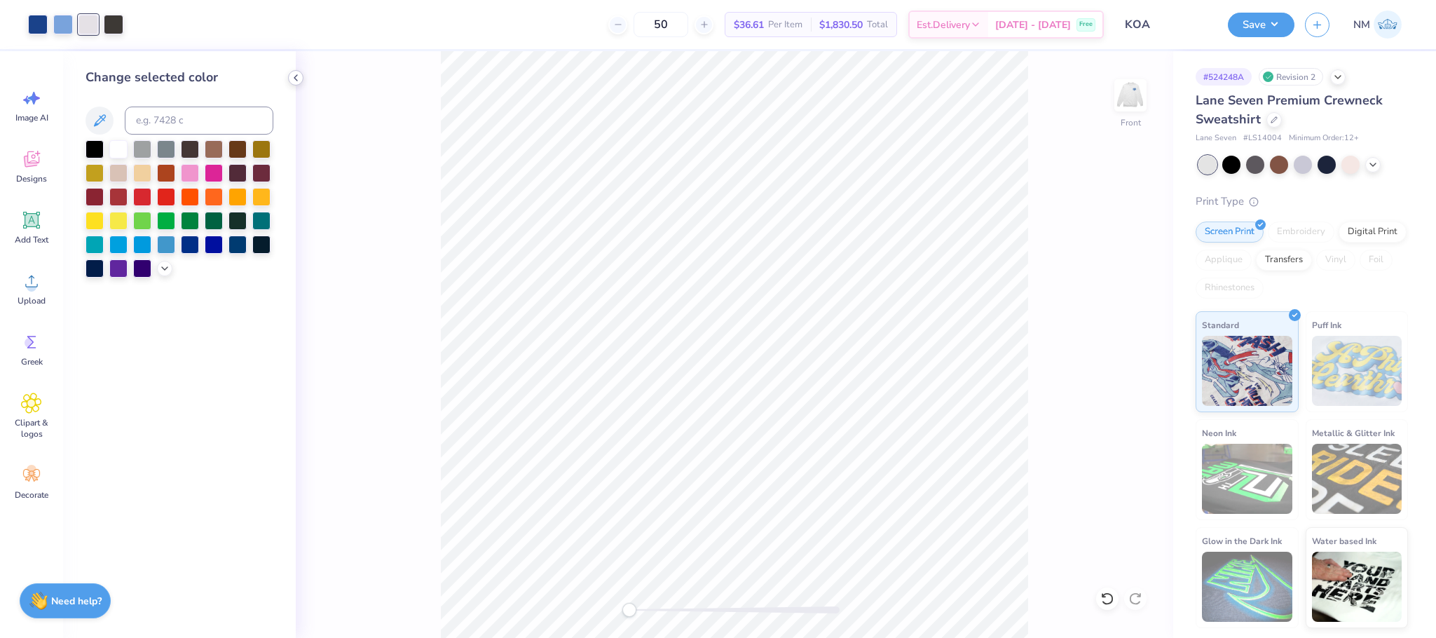
click at [291, 78] on icon at bounding box center [295, 77] width 11 height 11
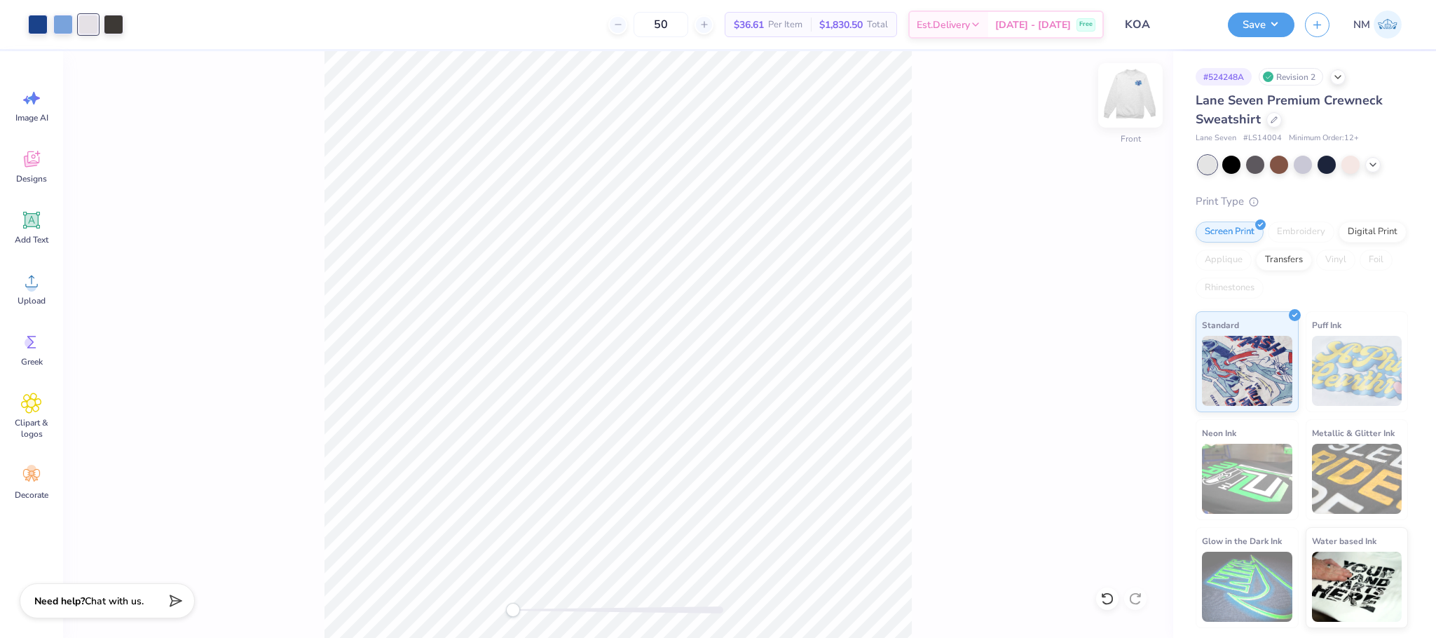
click at [1125, 101] on img at bounding box center [1131, 95] width 56 height 56
click at [1253, 17] on button "Save" at bounding box center [1261, 23] width 67 height 25
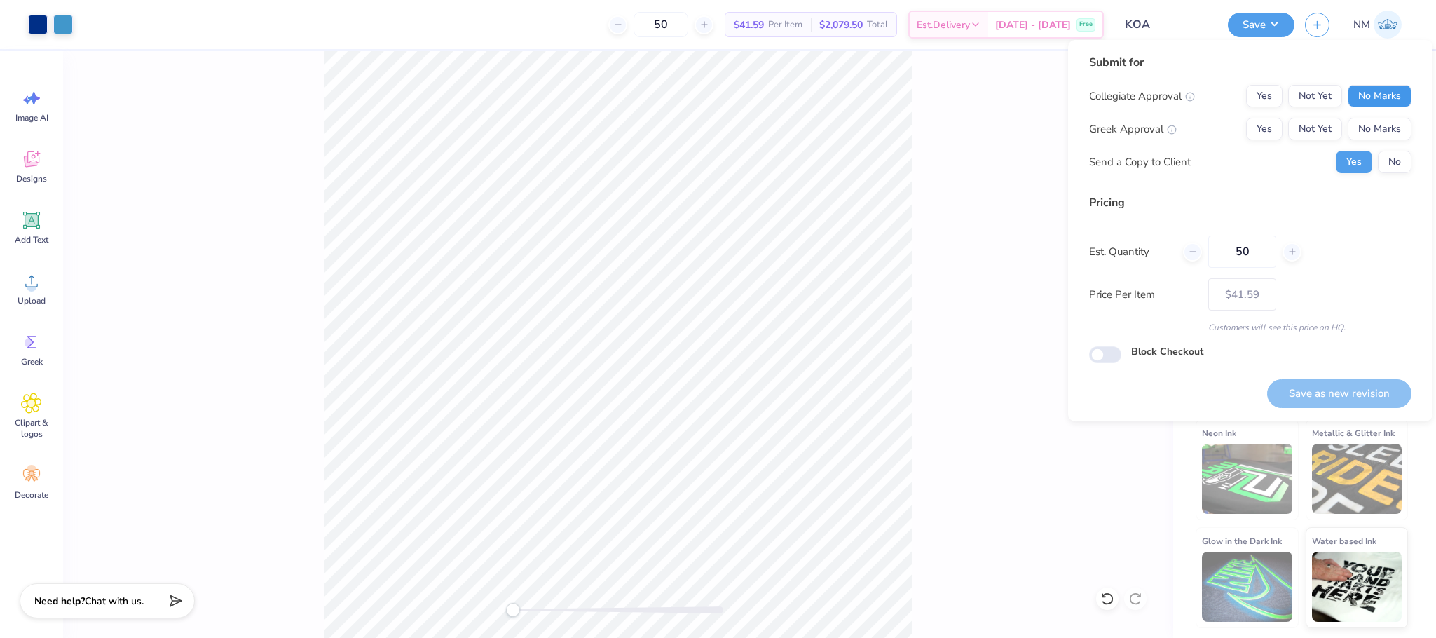
click at [1399, 97] on button "No Marks" at bounding box center [1380, 96] width 64 height 22
click at [1255, 97] on button "Yes" at bounding box center [1264, 96] width 36 height 22
click at [1264, 131] on button "Yes" at bounding box center [1264, 129] width 36 height 22
click at [1327, 386] on button "Save as new revision" at bounding box center [1339, 393] width 144 height 29
type input "$41.59"
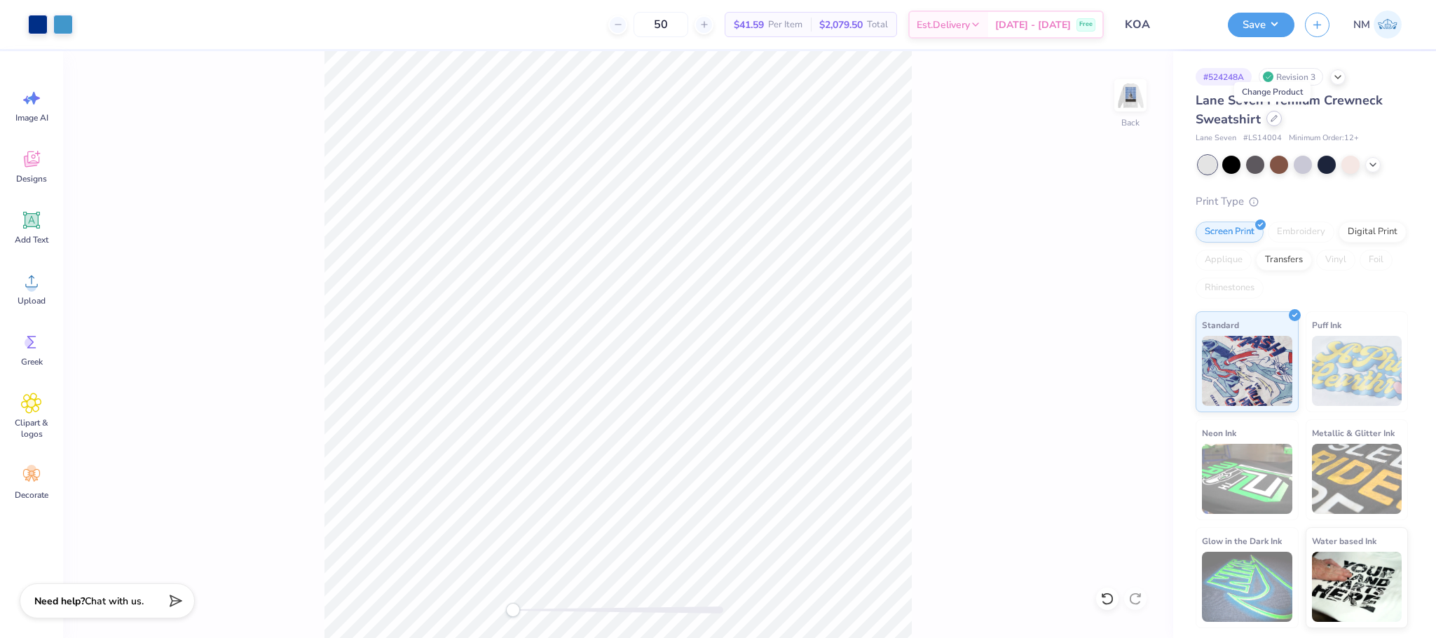
click at [1274, 122] on icon at bounding box center [1274, 118] width 7 height 7
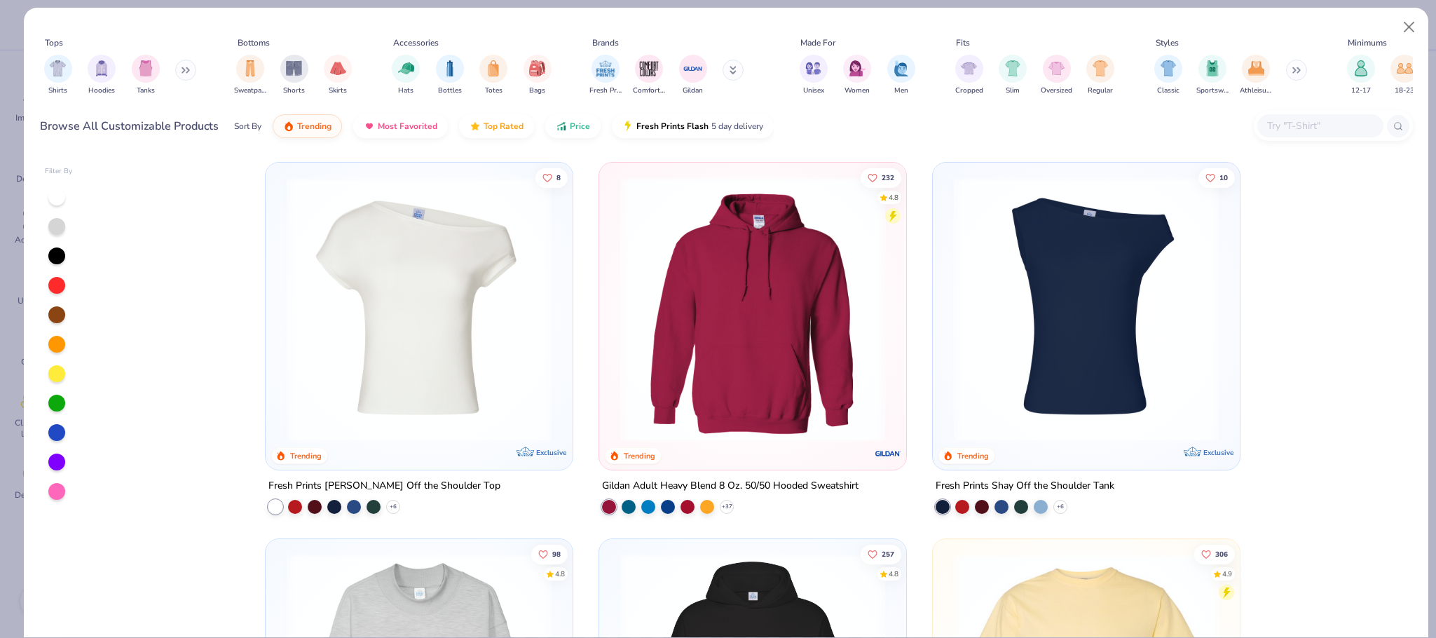
click at [185, 71] on icon at bounding box center [186, 70] width 8 height 7
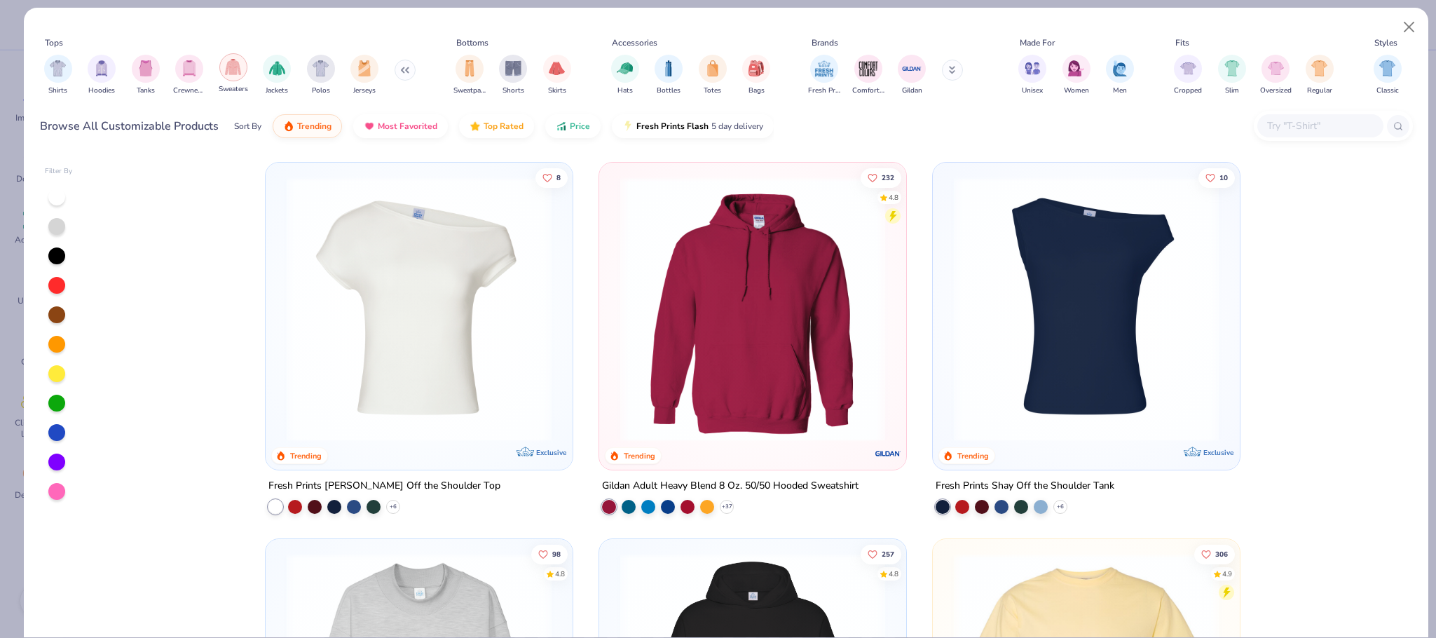
click at [228, 68] on img "filter for Sweaters" at bounding box center [233, 67] width 16 height 16
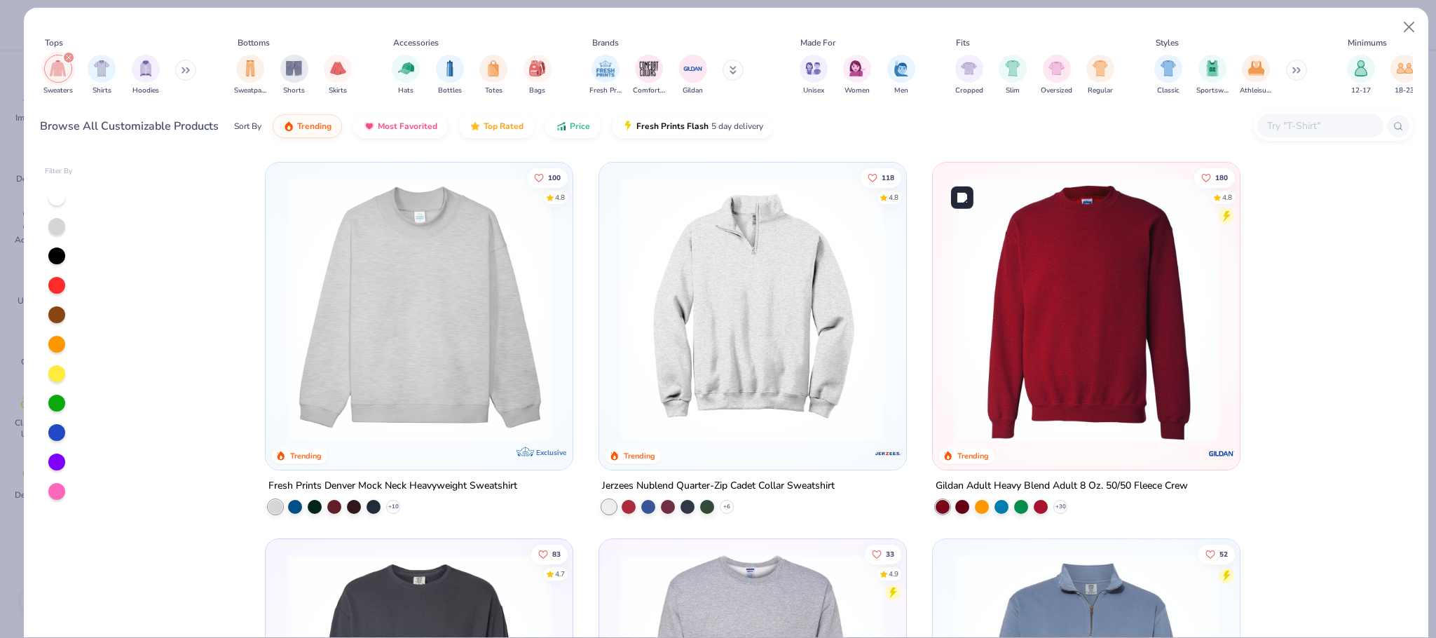
click at [1060, 253] on img at bounding box center [1086, 309] width 279 height 265
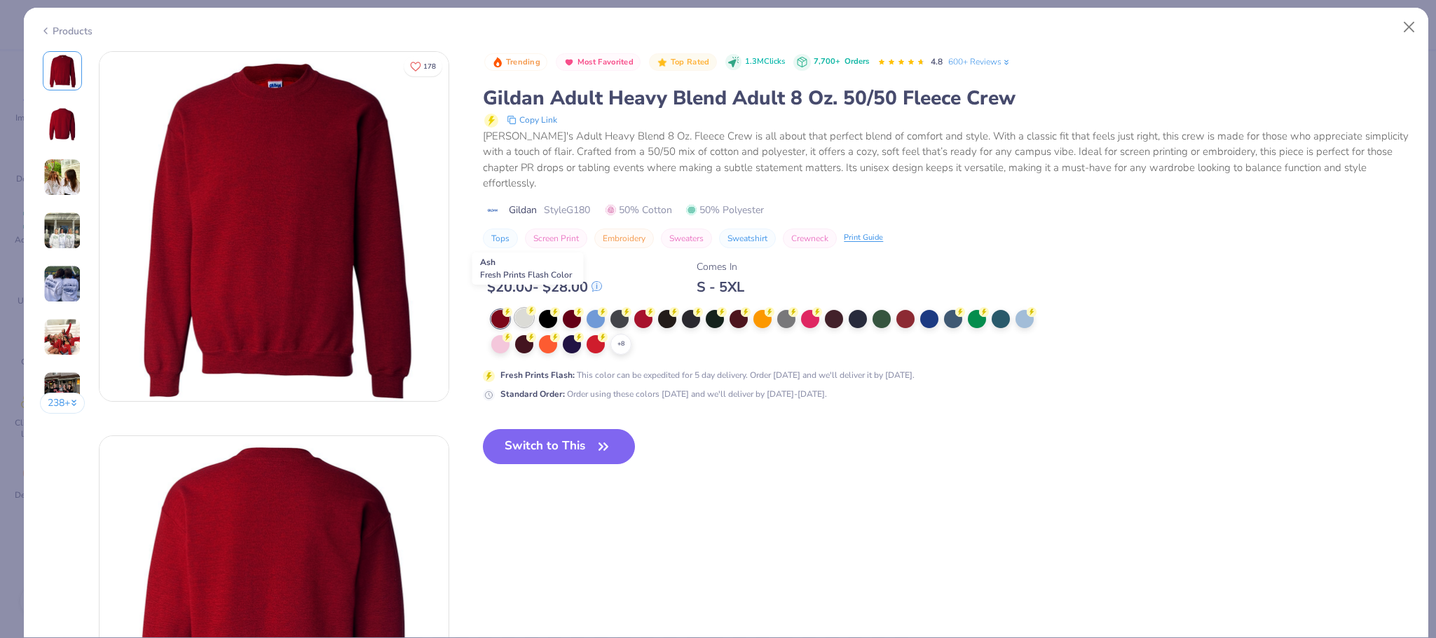
click at [528, 308] on div at bounding box center [524, 317] width 18 height 18
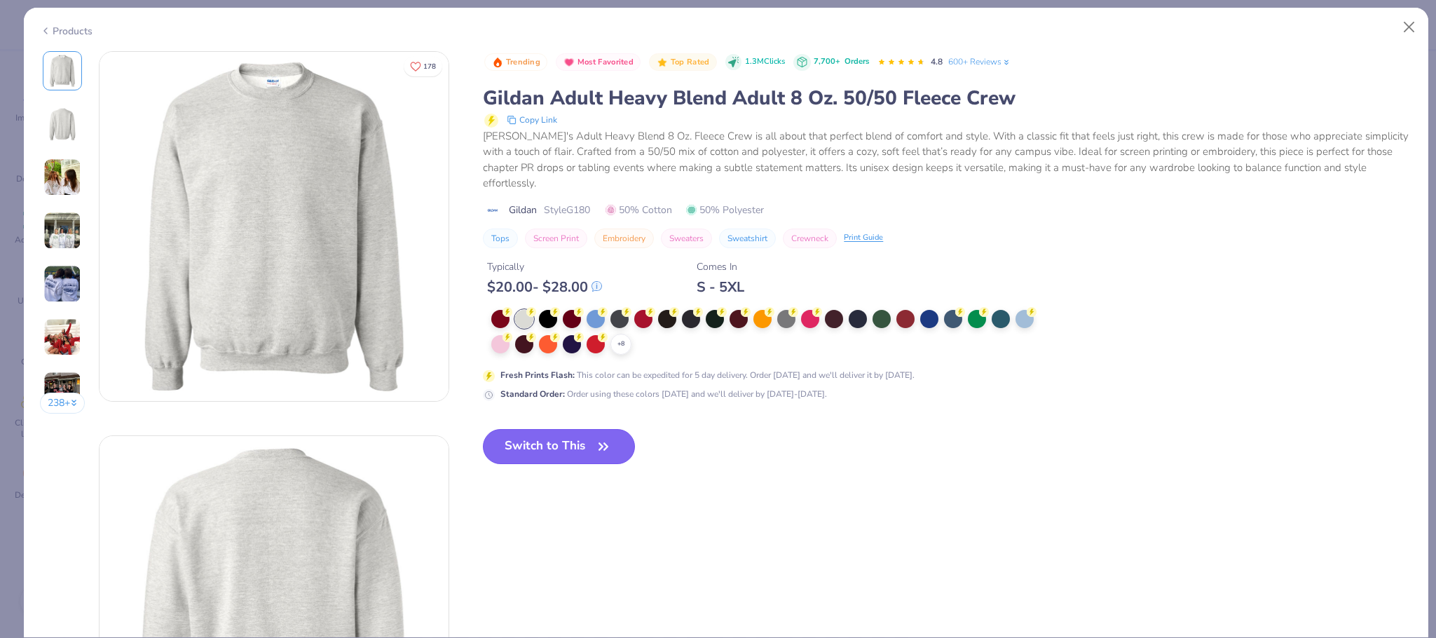
click at [562, 429] on button "Switch to This" at bounding box center [559, 446] width 152 height 35
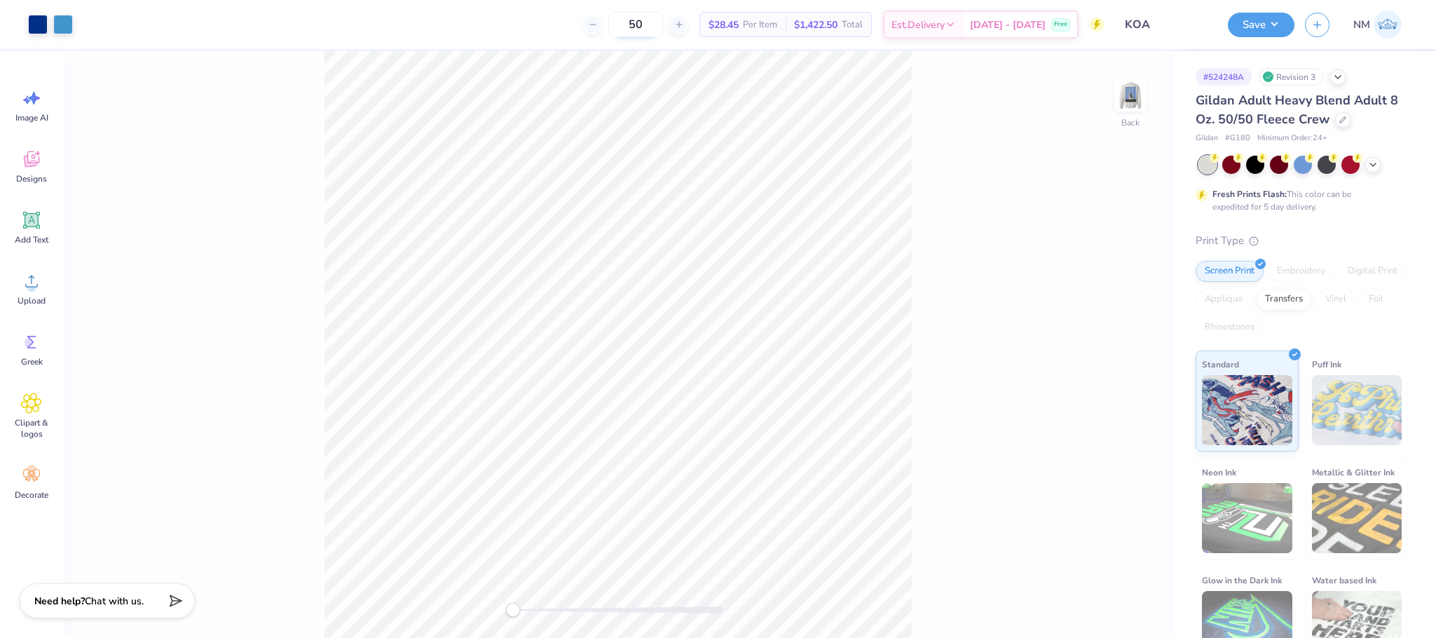
click at [663, 19] on input "50" at bounding box center [635, 24] width 55 height 25
type input "55"
click at [1129, 99] on img at bounding box center [1131, 95] width 56 height 56
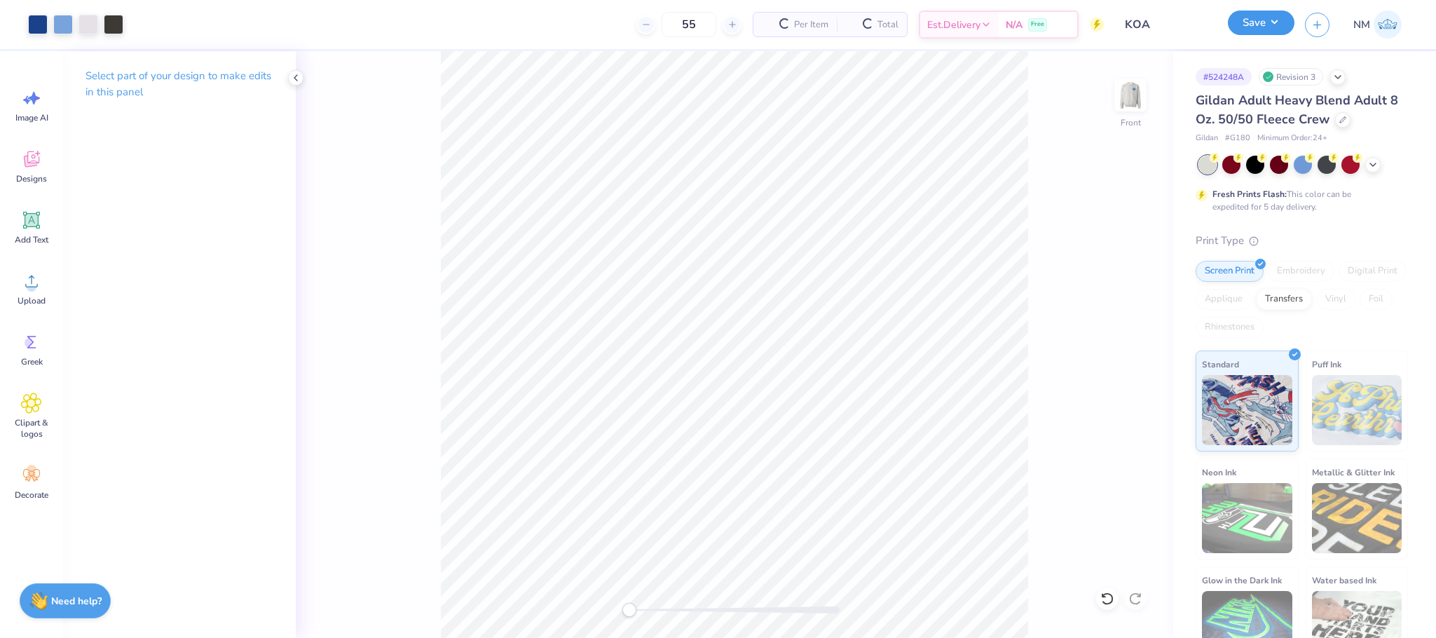
click at [1264, 15] on button "Save" at bounding box center [1261, 23] width 67 height 25
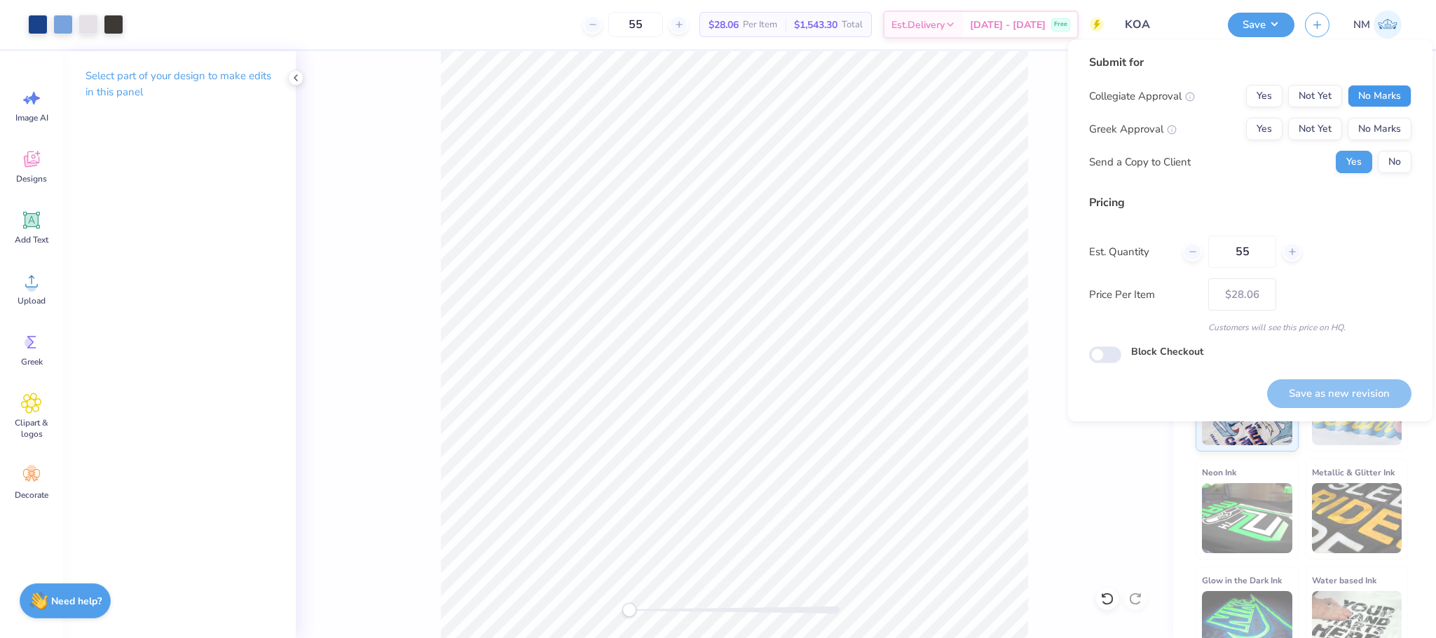
click at [1378, 89] on button "No Marks" at bounding box center [1380, 96] width 64 height 22
click at [1272, 97] on button "Yes" at bounding box center [1264, 96] width 36 height 22
click at [1271, 131] on button "Yes" at bounding box center [1264, 129] width 36 height 22
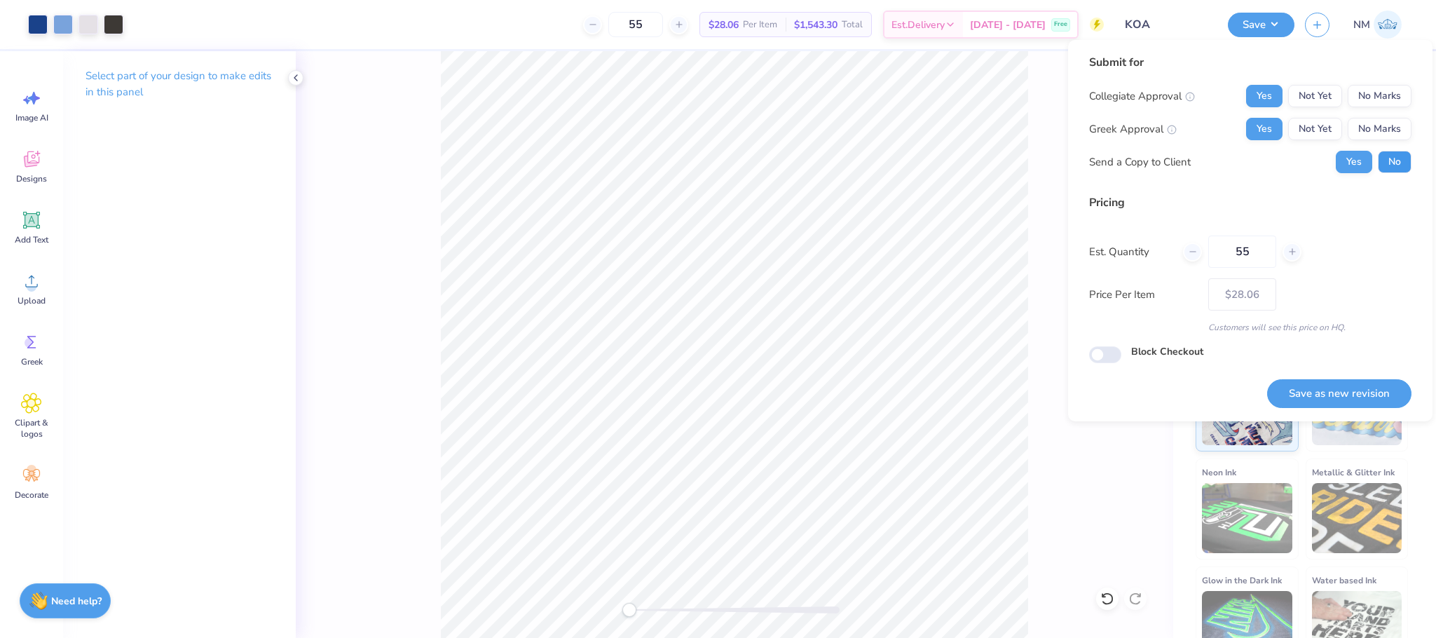
click at [1393, 154] on button "No" at bounding box center [1395, 162] width 34 height 22
click at [1344, 391] on button "Save as new revision" at bounding box center [1339, 393] width 144 height 29
type input "$28.06"
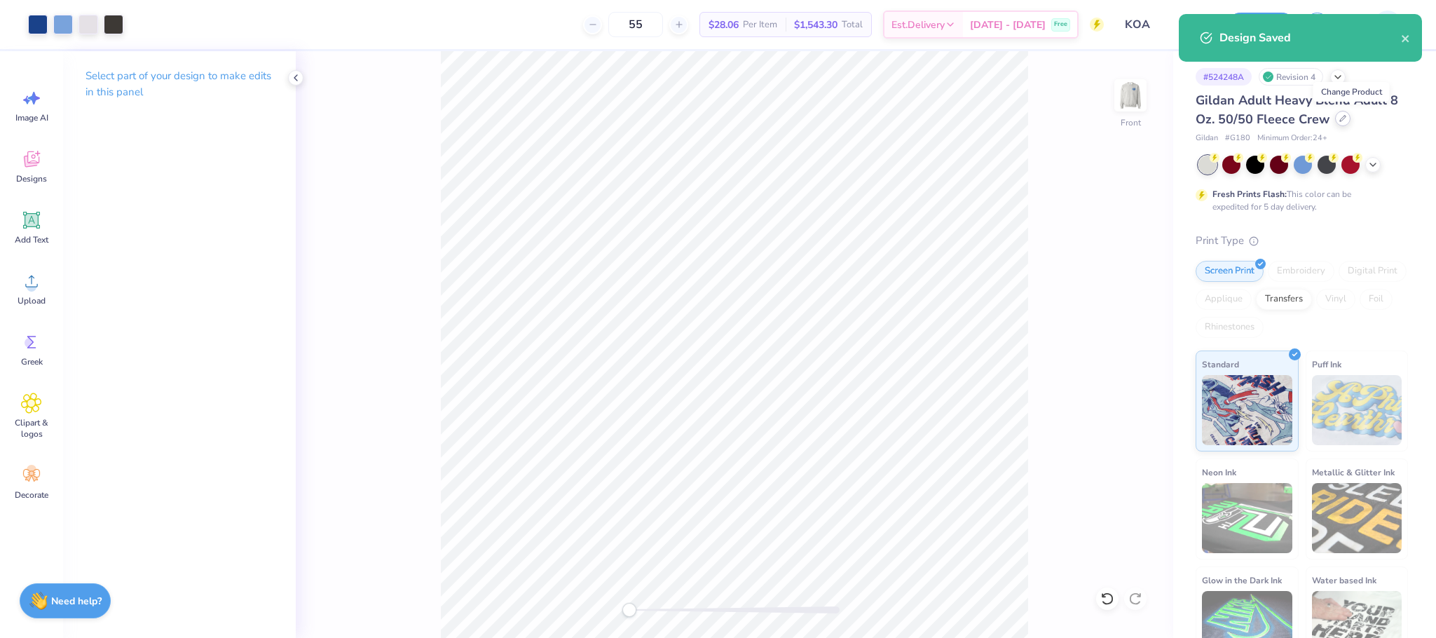
click at [1346, 120] on icon at bounding box center [1342, 118] width 7 height 7
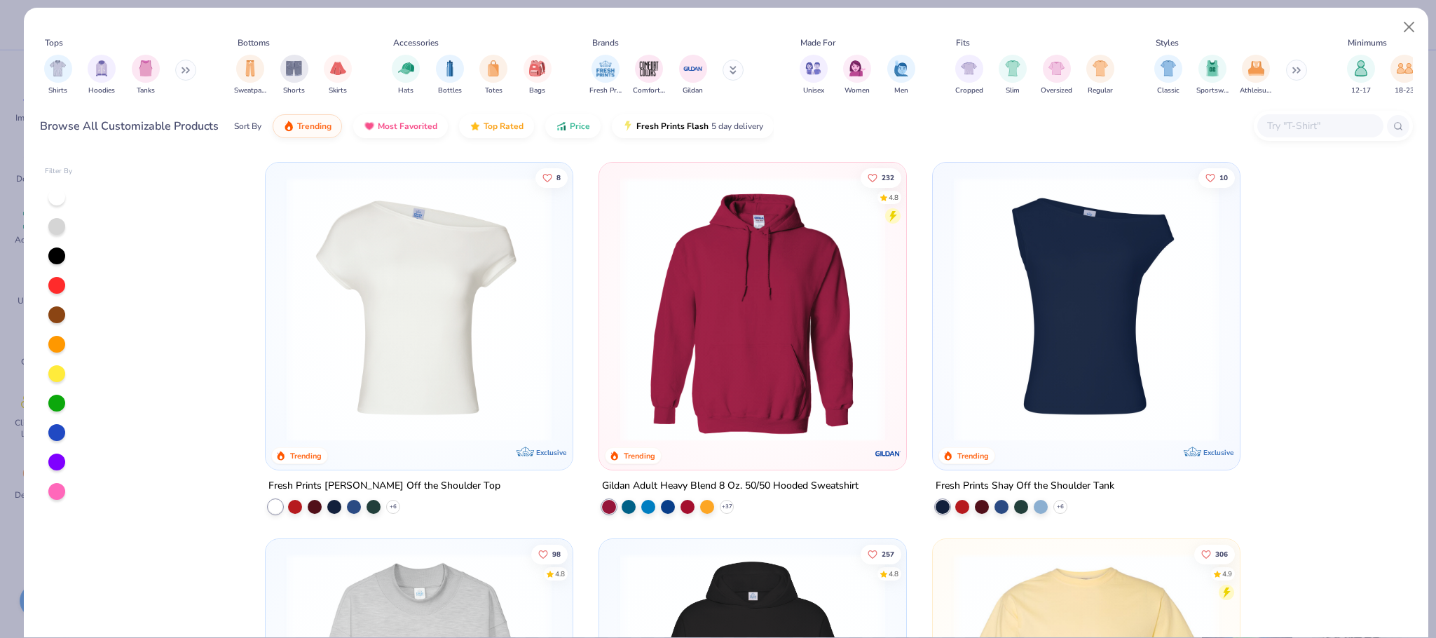
click at [183, 69] on button at bounding box center [185, 70] width 21 height 21
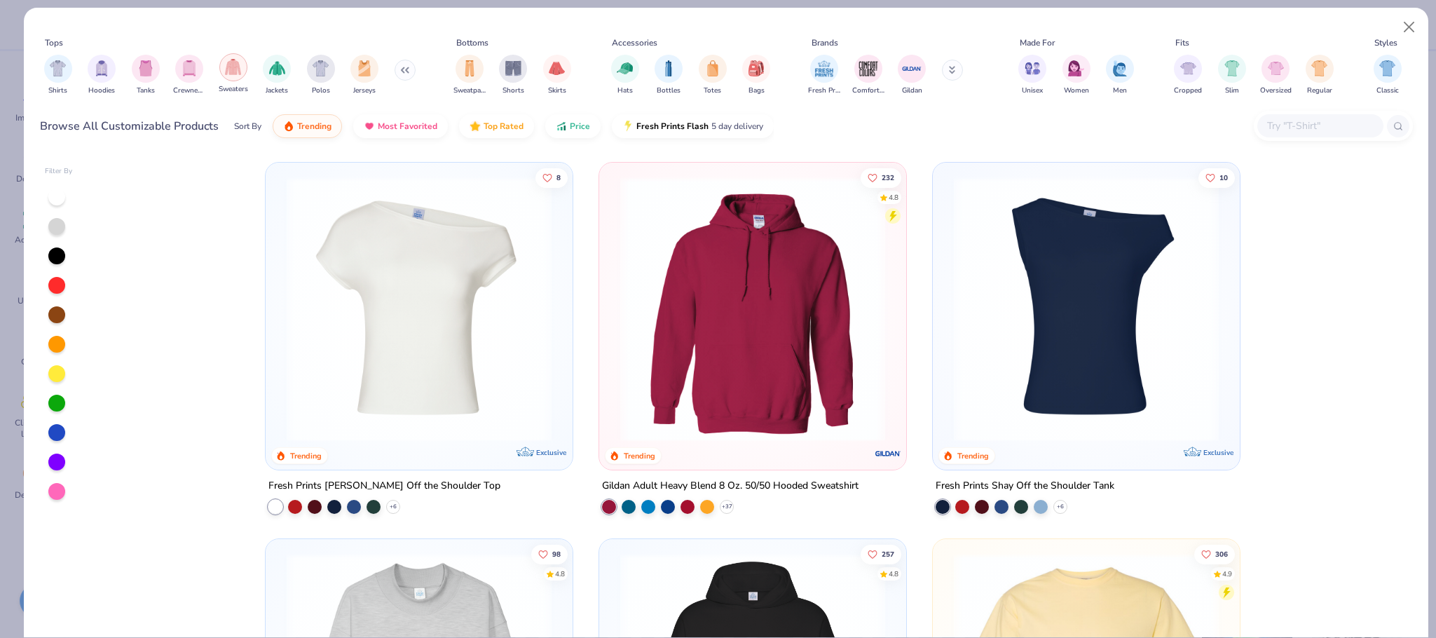
click at [240, 72] on img "filter for Sweaters" at bounding box center [233, 67] width 16 height 16
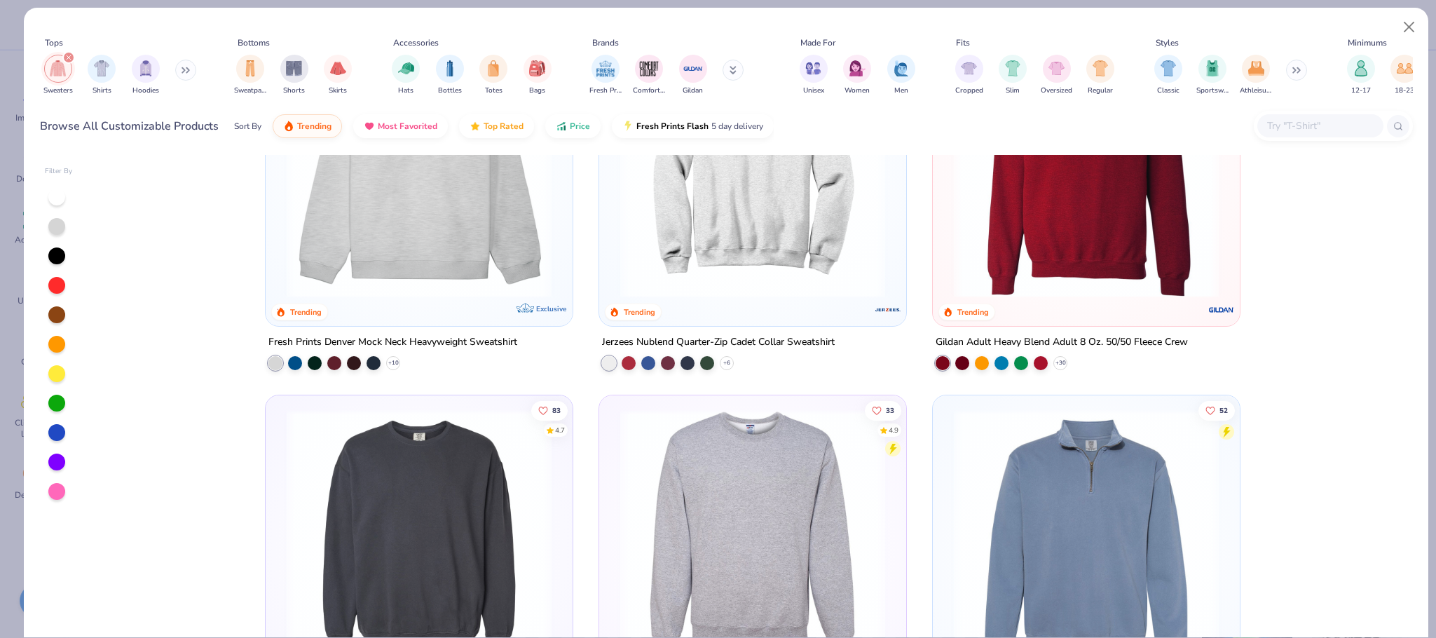
scroll to position [47, 0]
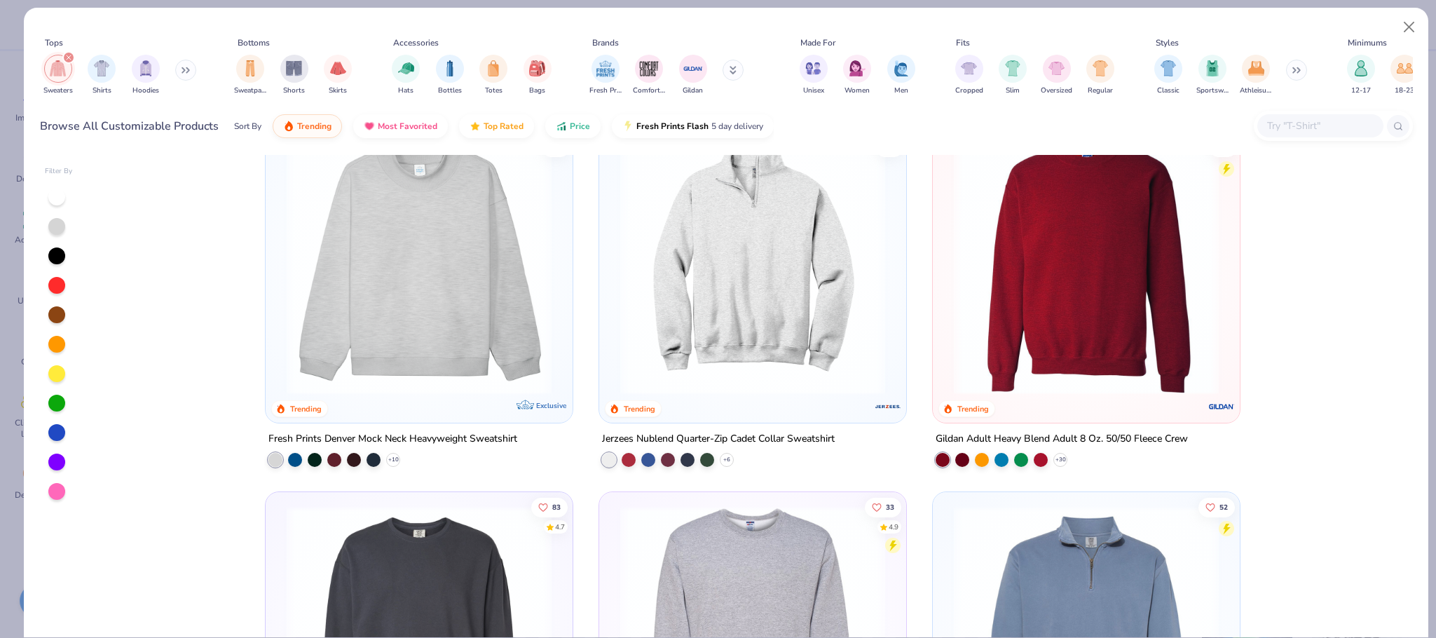
click at [1435, 177] on div at bounding box center [1435, 319] width 1 height 638
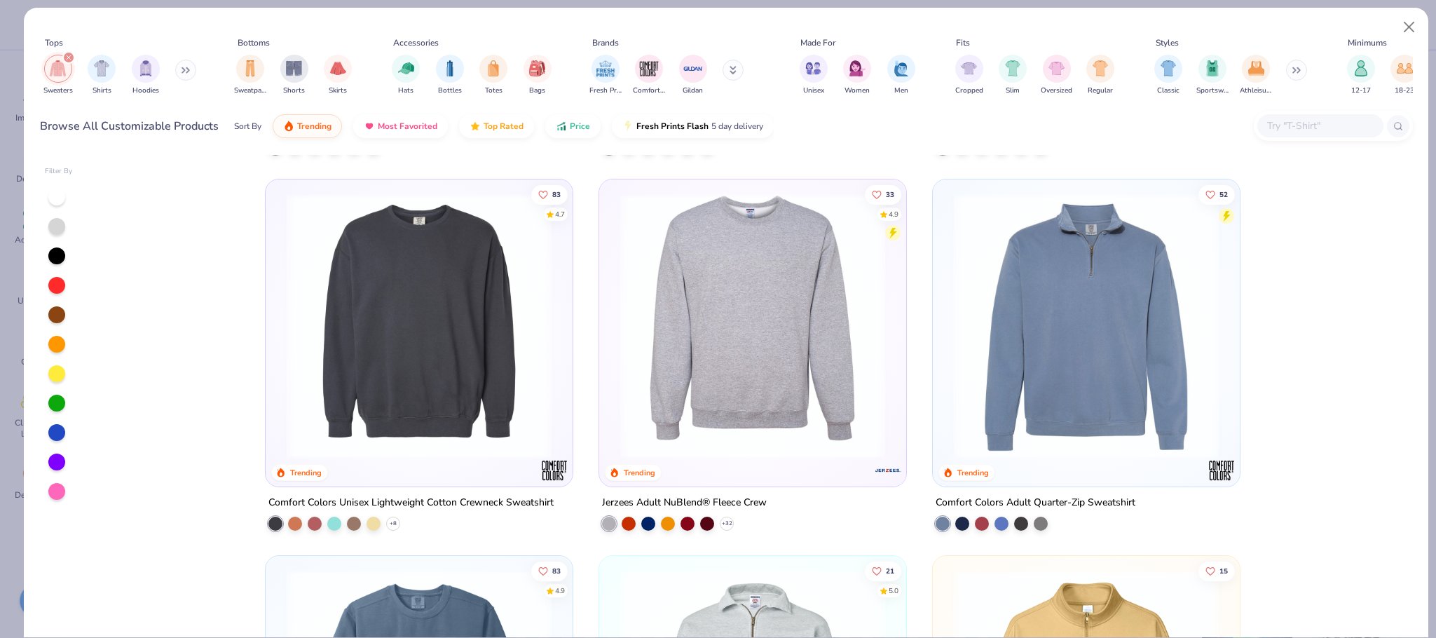
scroll to position [528, 0]
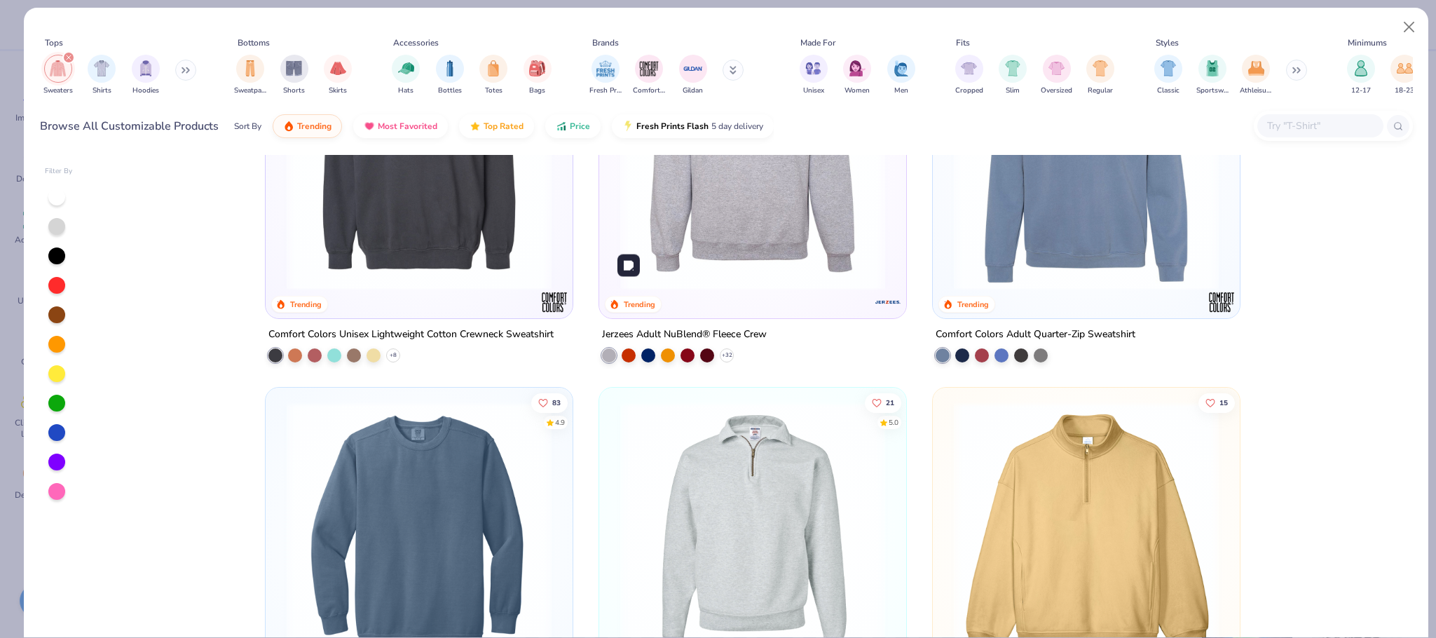
click at [742, 204] on img at bounding box center [752, 157] width 279 height 265
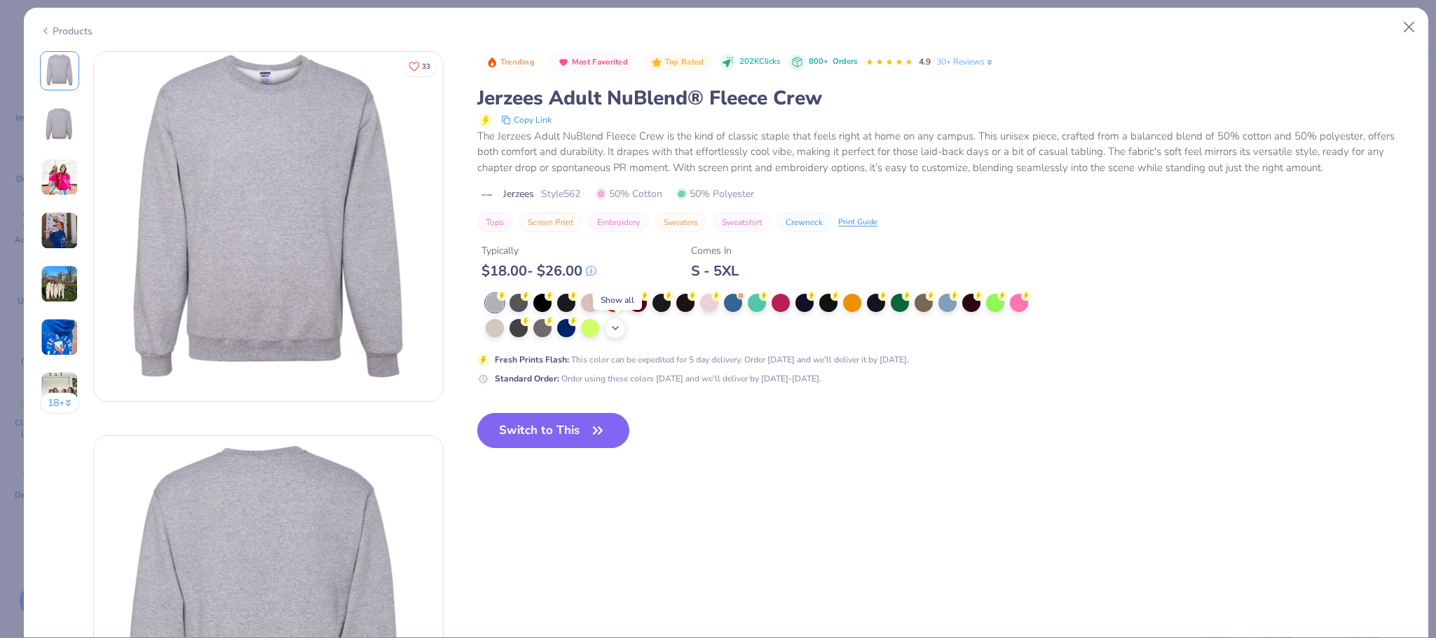
click at [612, 320] on div "+ 10" at bounding box center [615, 328] width 21 height 21
click at [492, 332] on div at bounding box center [495, 327] width 18 height 18
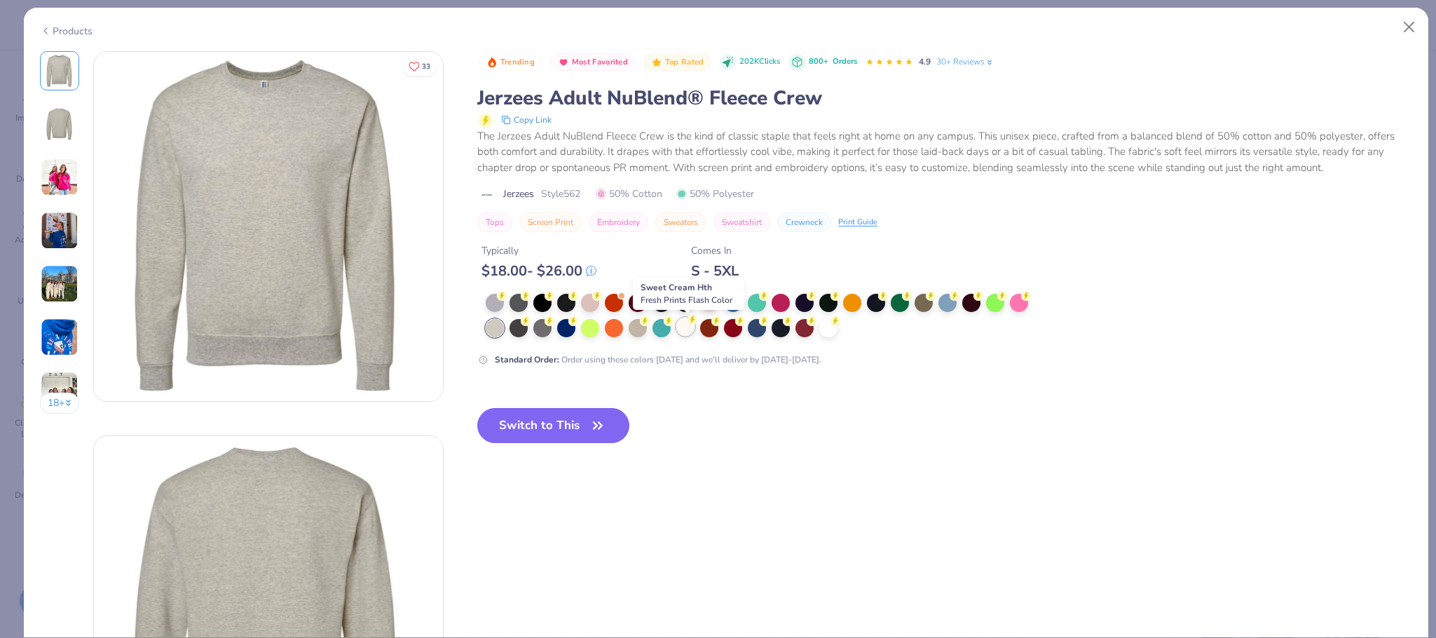
click at [694, 322] on icon at bounding box center [692, 319] width 5 height 7
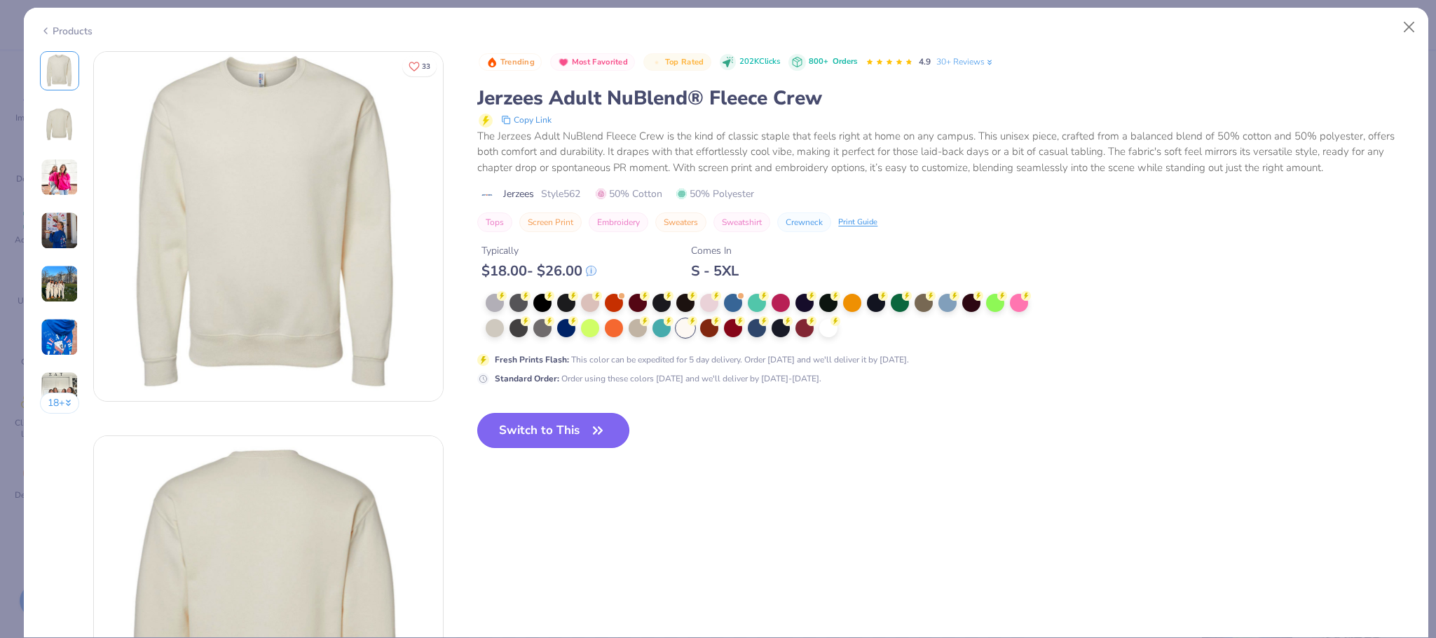
click at [561, 428] on button "Switch to This" at bounding box center [553, 430] width 152 height 35
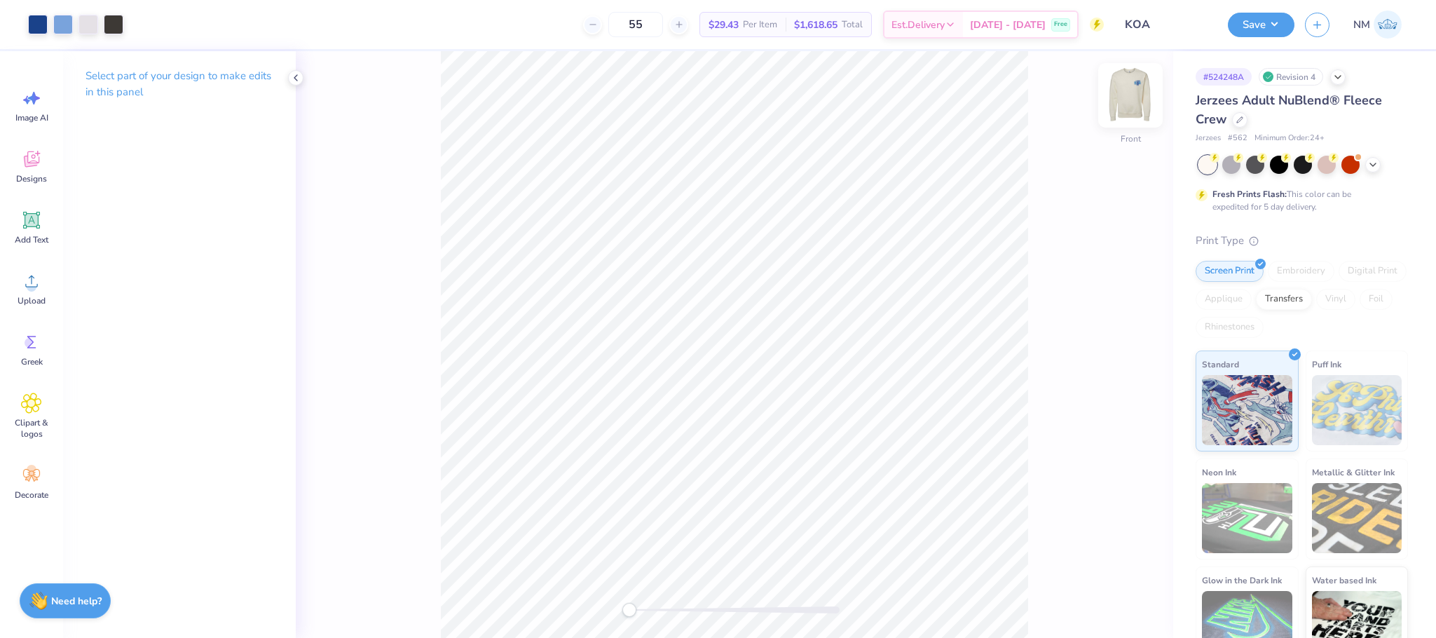
click at [1134, 93] on img at bounding box center [1131, 95] width 56 height 56
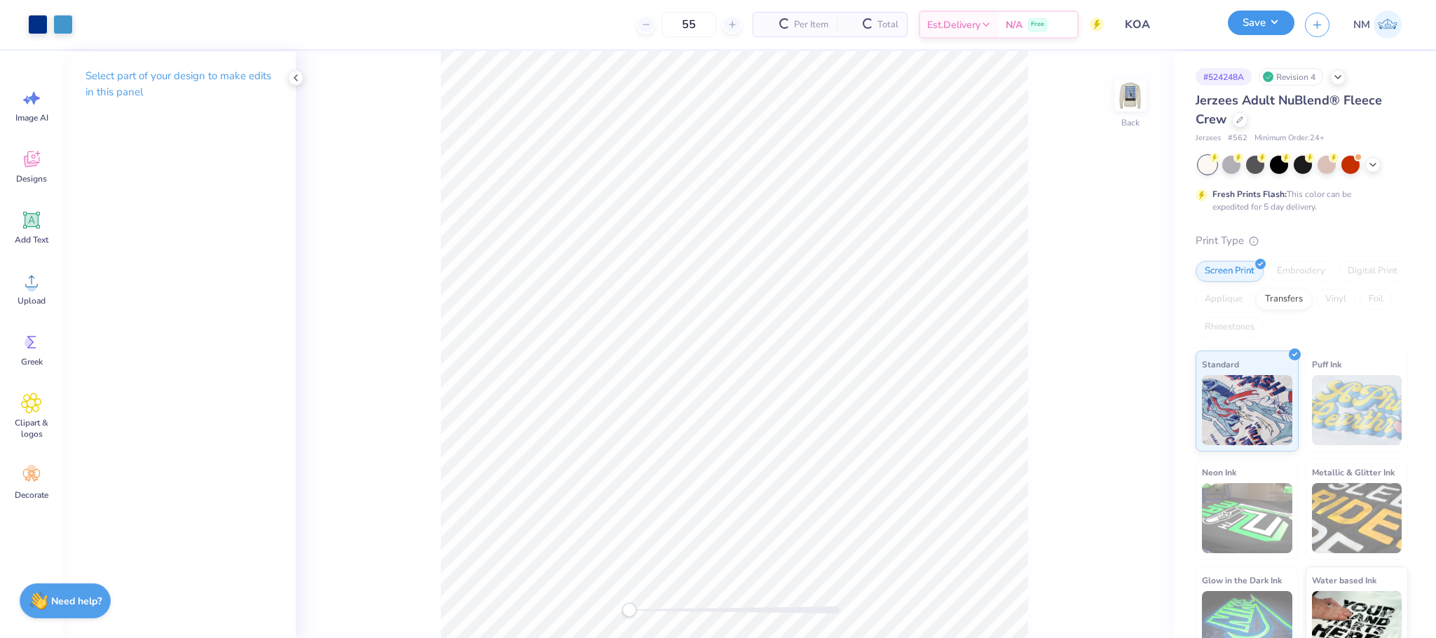
click at [1264, 23] on button "Save" at bounding box center [1261, 23] width 67 height 25
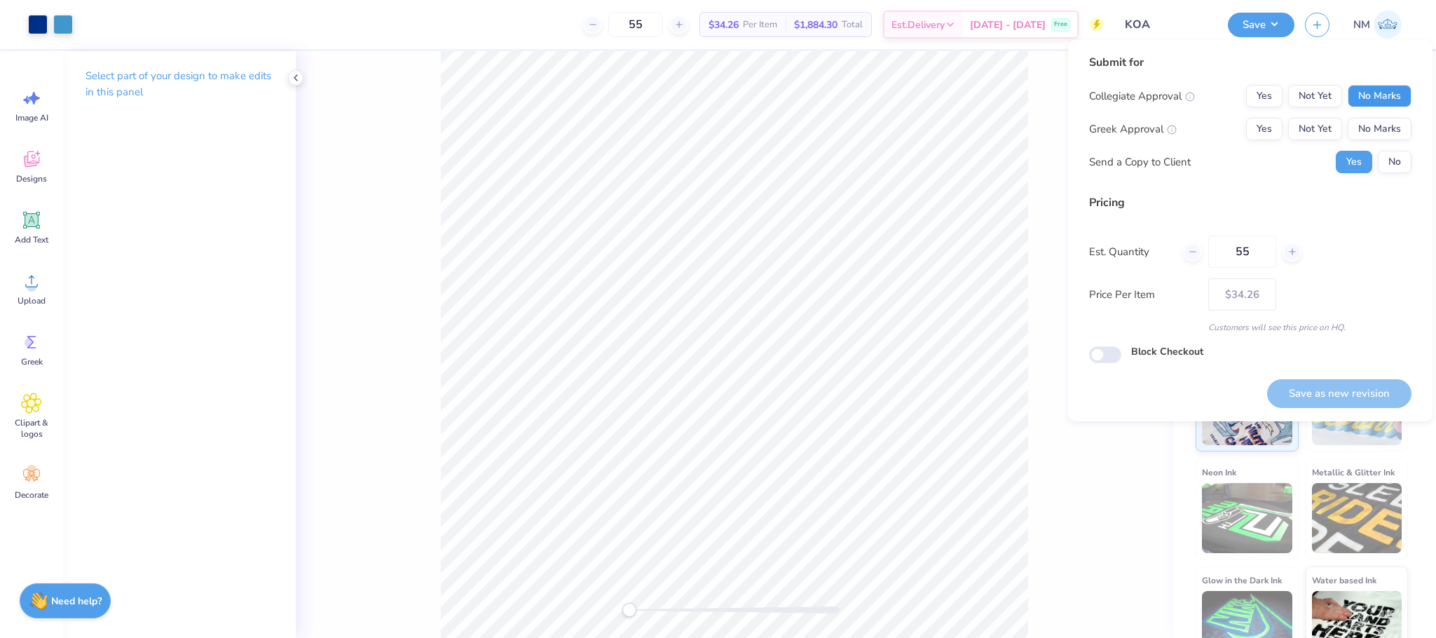
click at [1393, 97] on button "No Marks" at bounding box center [1380, 96] width 64 height 22
click at [1268, 97] on button "Yes" at bounding box center [1264, 96] width 36 height 22
click at [1260, 128] on button "Yes" at bounding box center [1264, 129] width 36 height 22
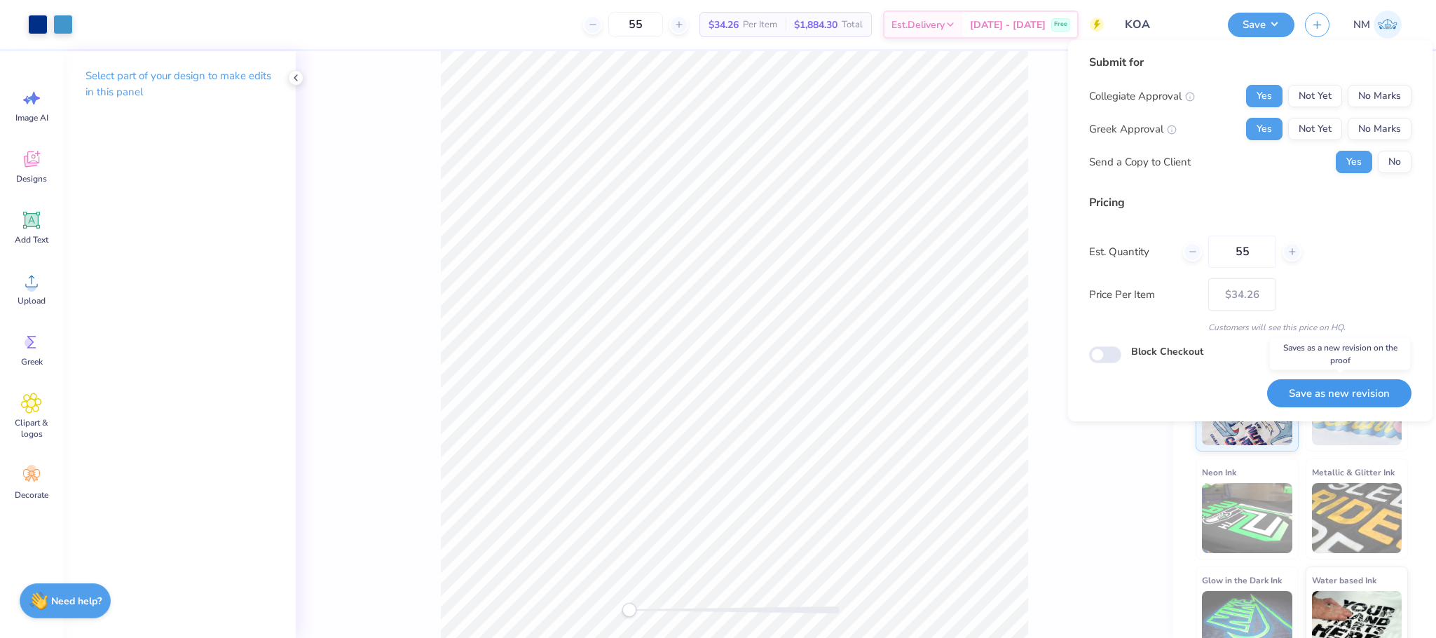
click at [1297, 402] on button "Save as new revision" at bounding box center [1339, 393] width 144 height 29
type input "$34.26"
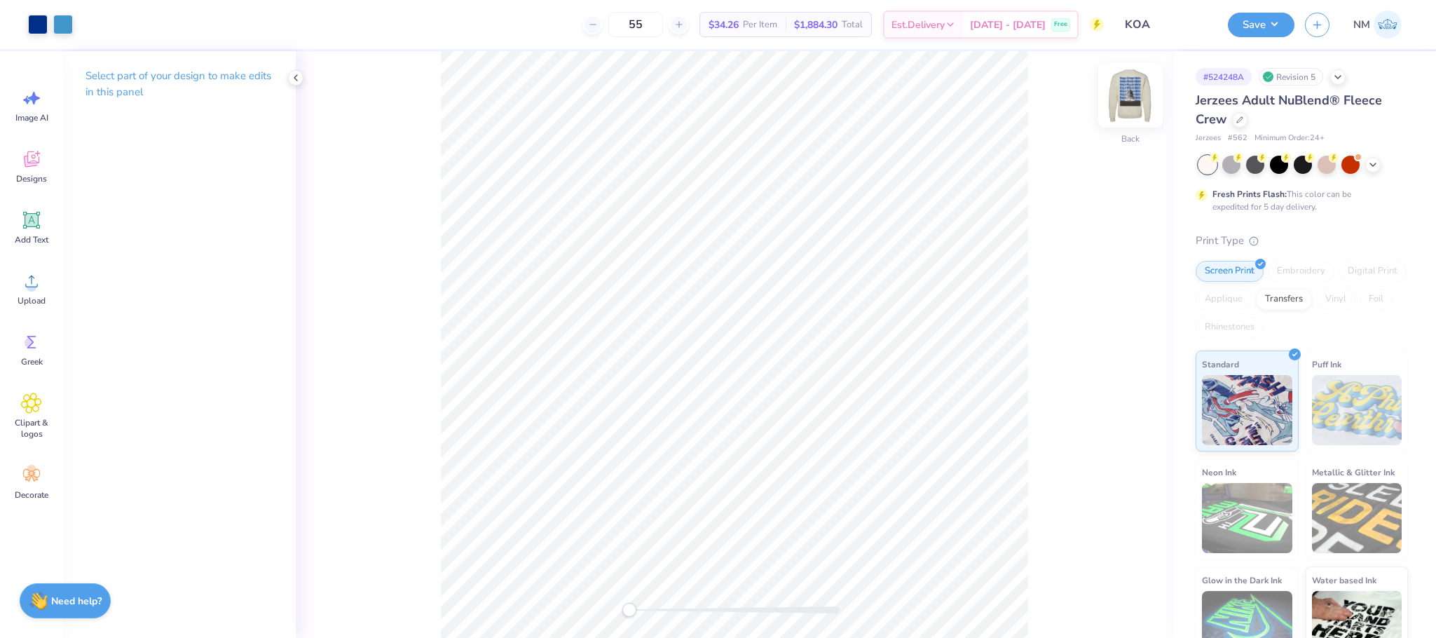
click at [1121, 99] on img at bounding box center [1131, 95] width 56 height 56
